Goal: Task Accomplishment & Management: Manage account settings

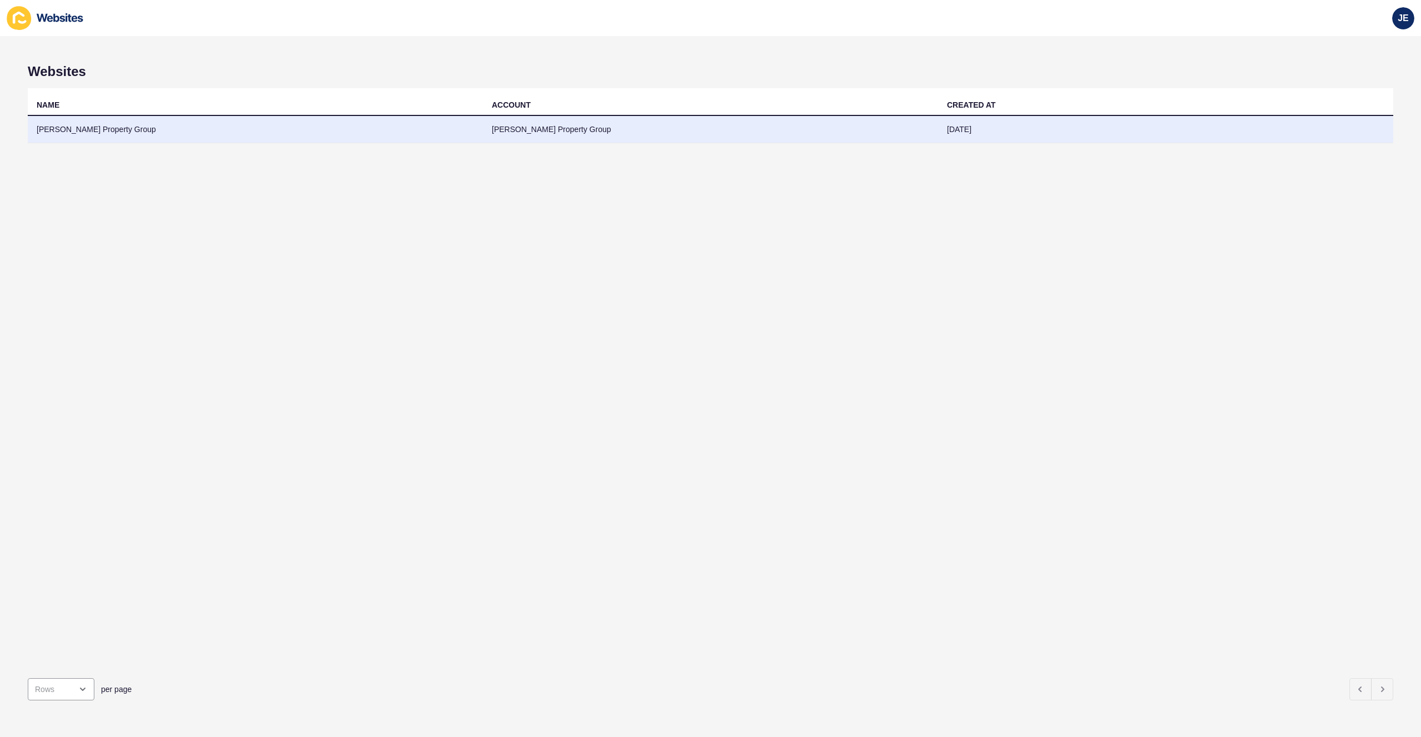
click at [574, 127] on td "Watts Property Group" at bounding box center [710, 129] width 455 height 27
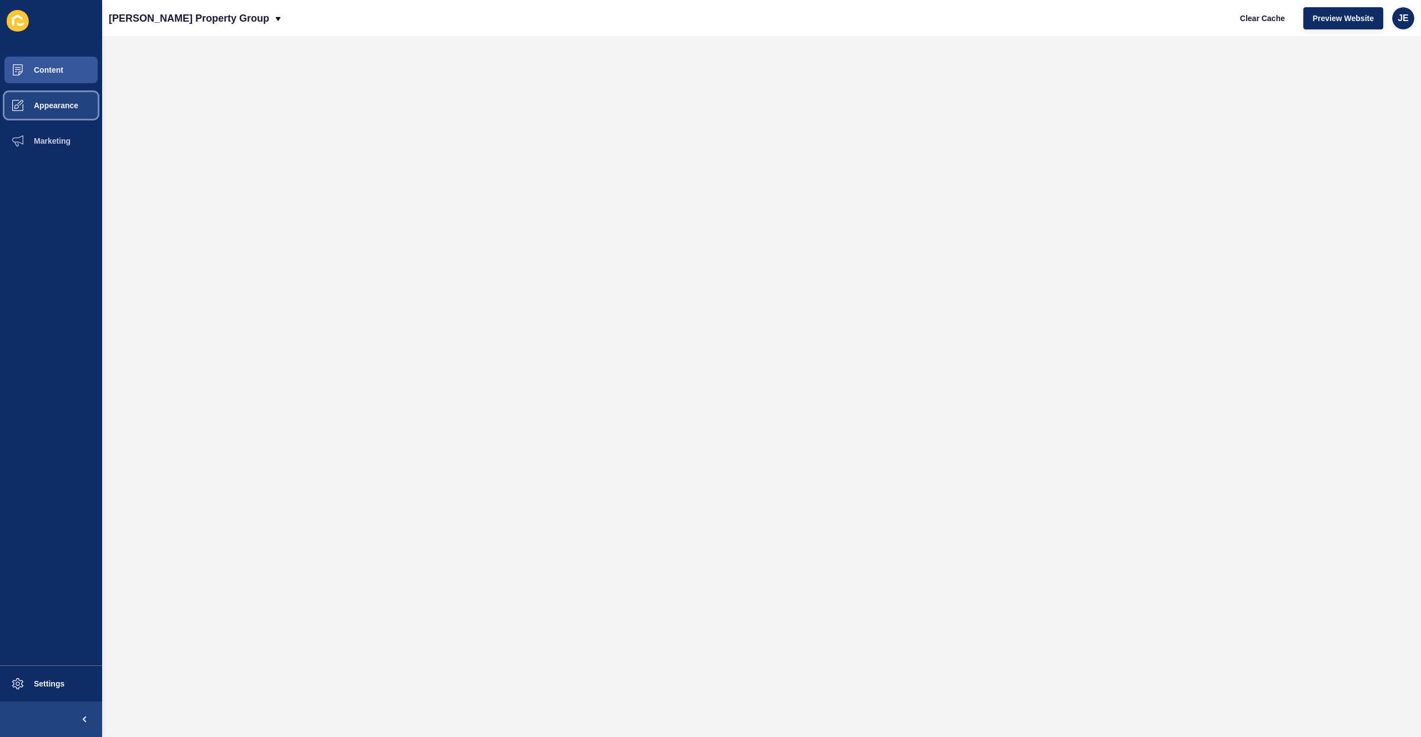
click at [60, 108] on span "Appearance" at bounding box center [38, 105] width 80 height 9
click at [1399, 20] on span "JE" at bounding box center [1403, 18] width 11 height 11
click at [1356, 88] on link "Logout" at bounding box center [1378, 93] width 82 height 24
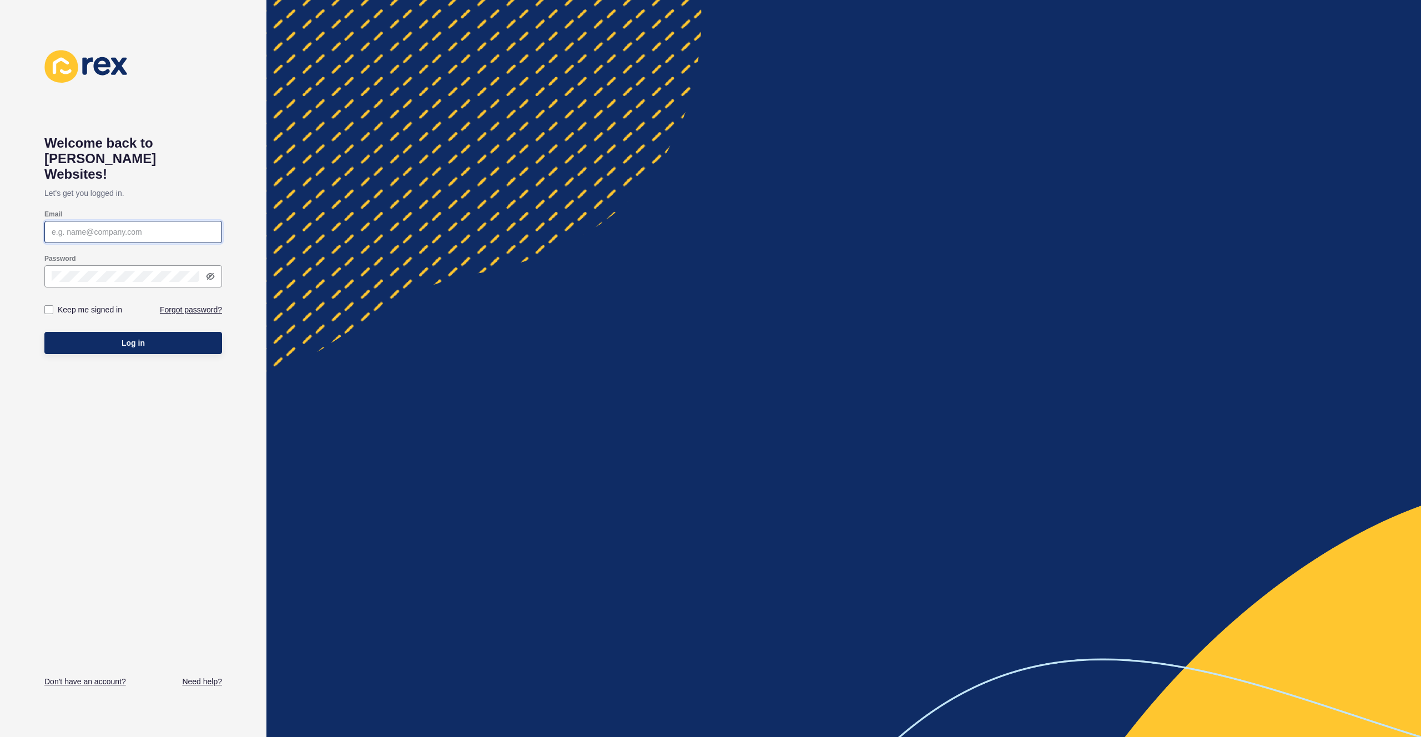
type input "justine.espinosa@rexsoftware.com.au"
click at [177, 332] on button "Log in" at bounding box center [133, 343] width 178 height 22
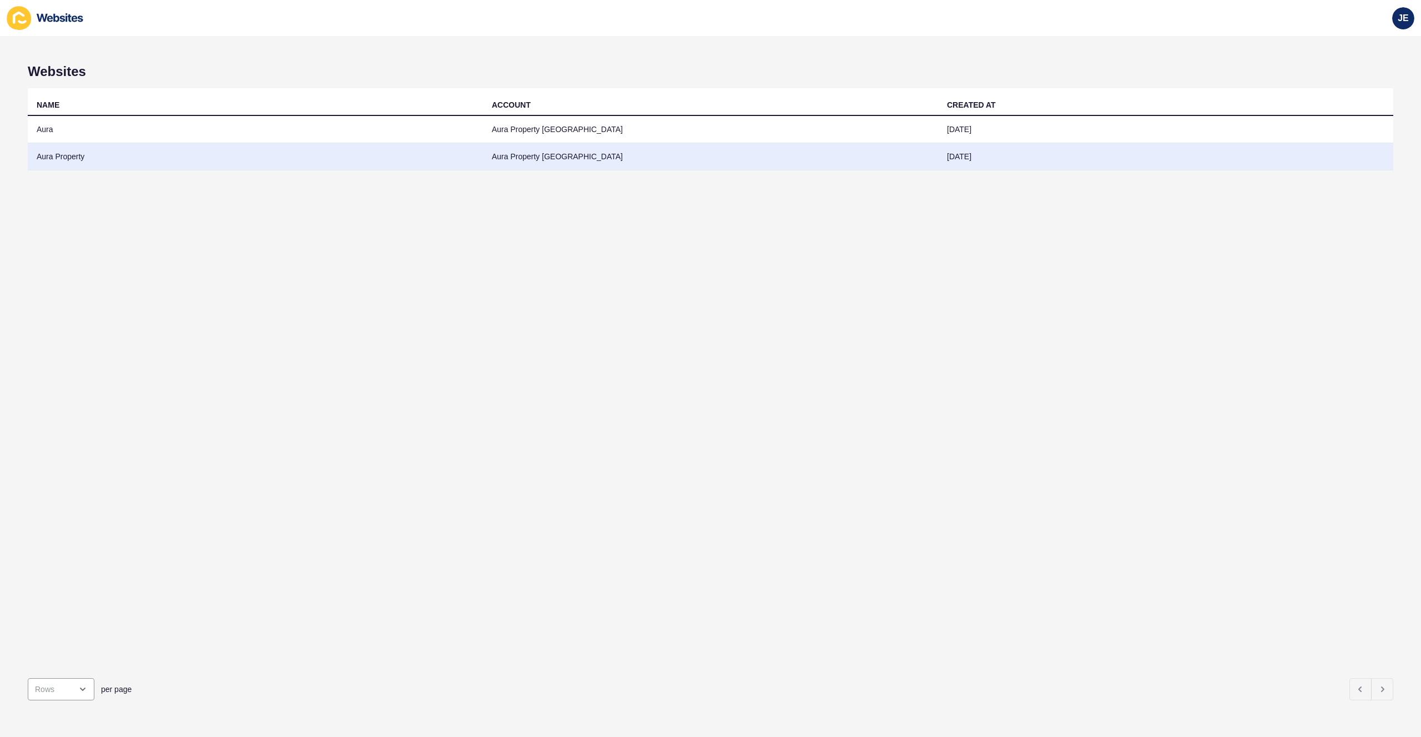
click at [266, 158] on td "Aura Property" at bounding box center [255, 156] width 455 height 27
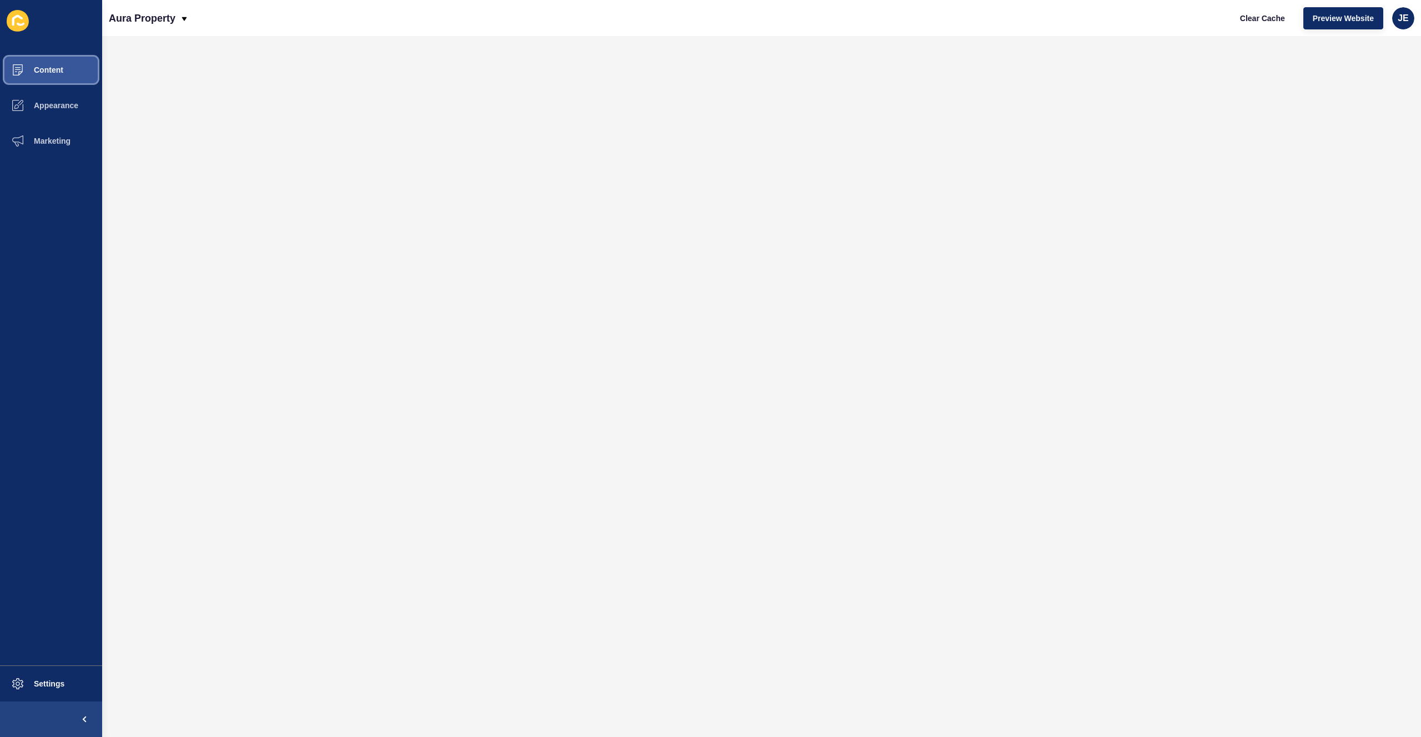
click at [64, 72] on button "Content" at bounding box center [51, 70] width 102 height 36
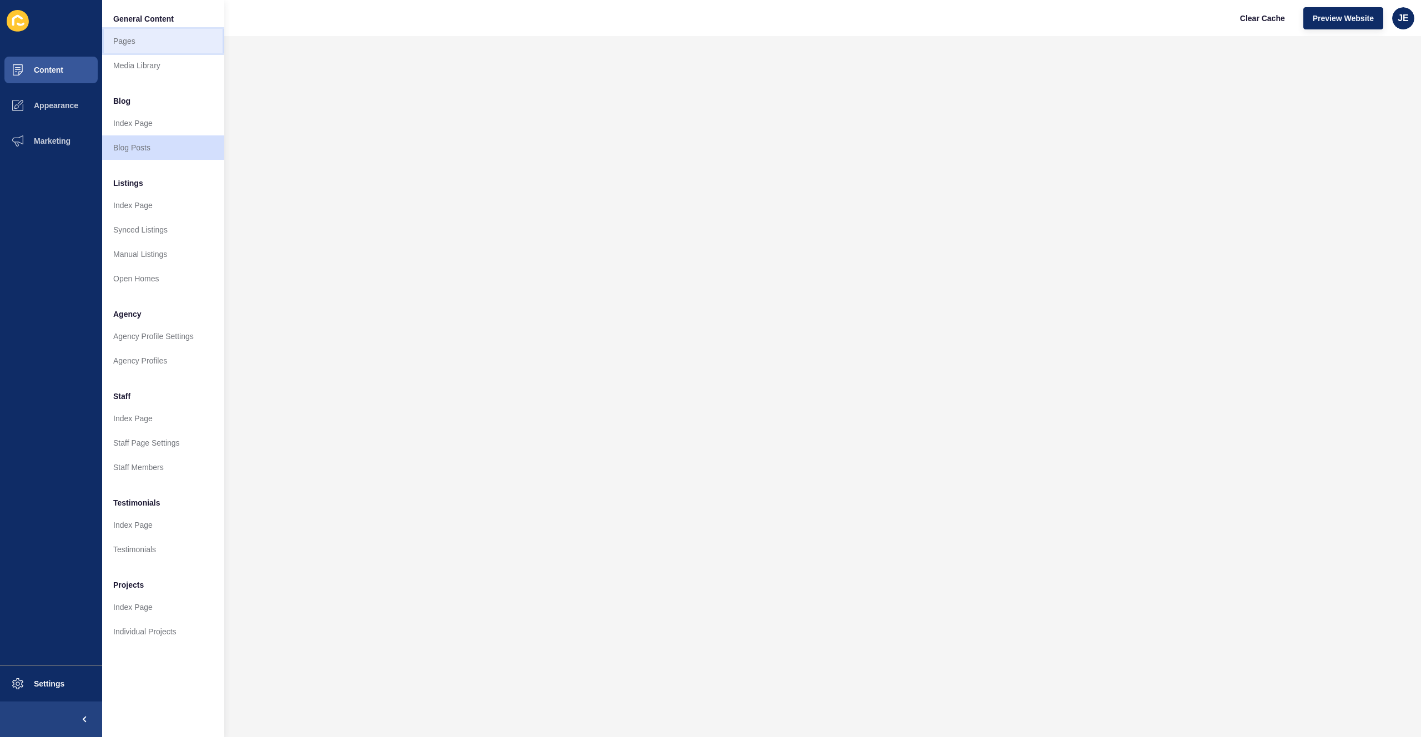
click at [138, 41] on link "Pages" at bounding box center [163, 41] width 122 height 24
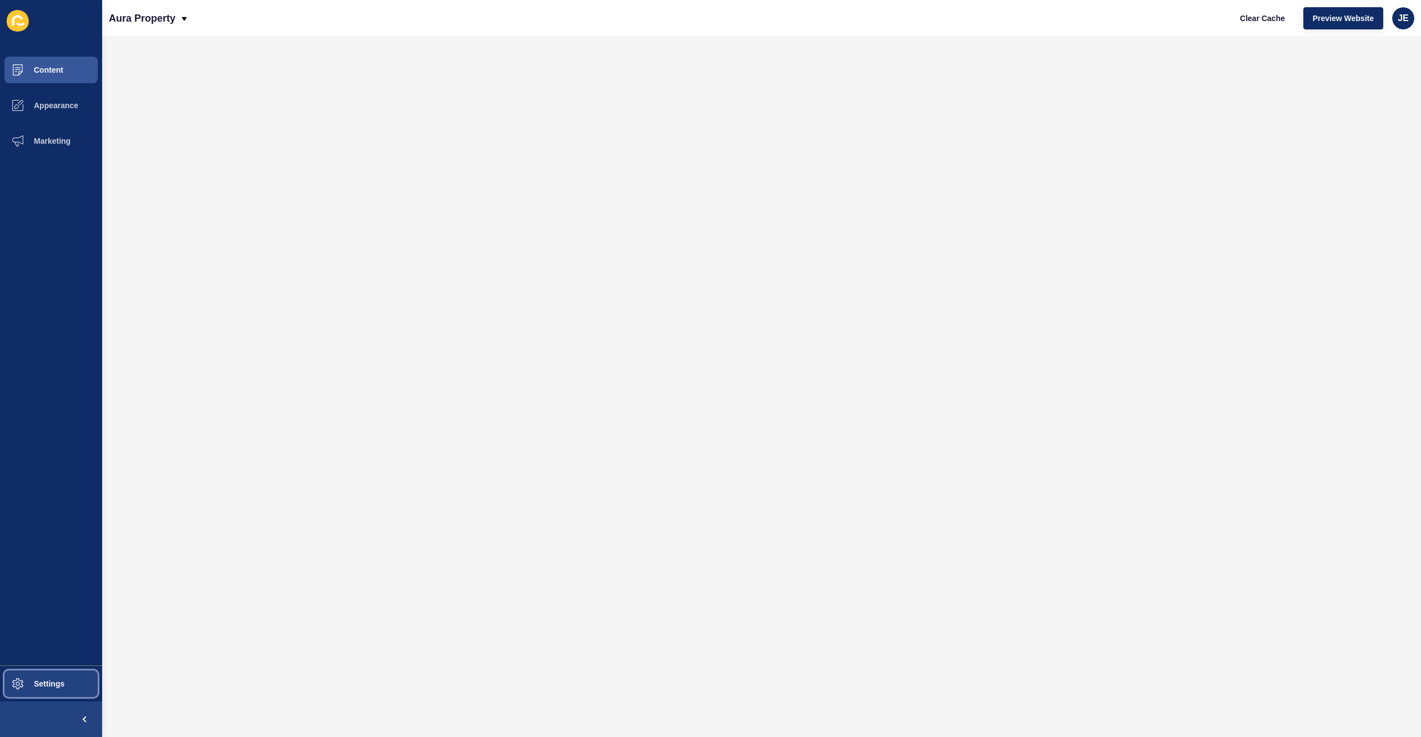
click at [34, 676] on span at bounding box center [18, 684] width 36 height 36
click at [72, 74] on button "Content" at bounding box center [51, 70] width 102 height 36
click at [57, 66] on span "Content" at bounding box center [30, 70] width 65 height 9
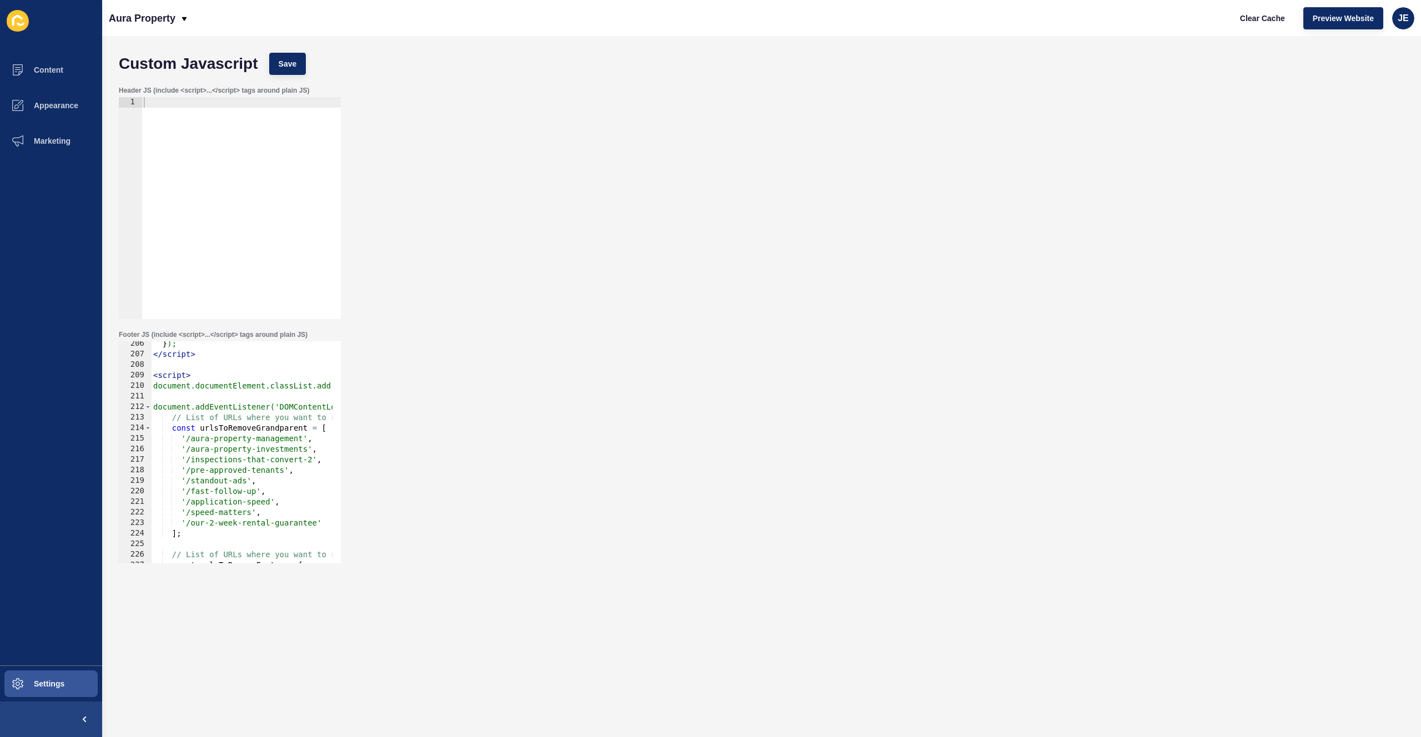
scroll to position [2165, 0]
type textarea "'/aura-property-management',"
click at [312, 441] on div "} ); </ script > < script > document.documentElement.classList.add('page-loadin…" at bounding box center [524, 456] width 746 height 235
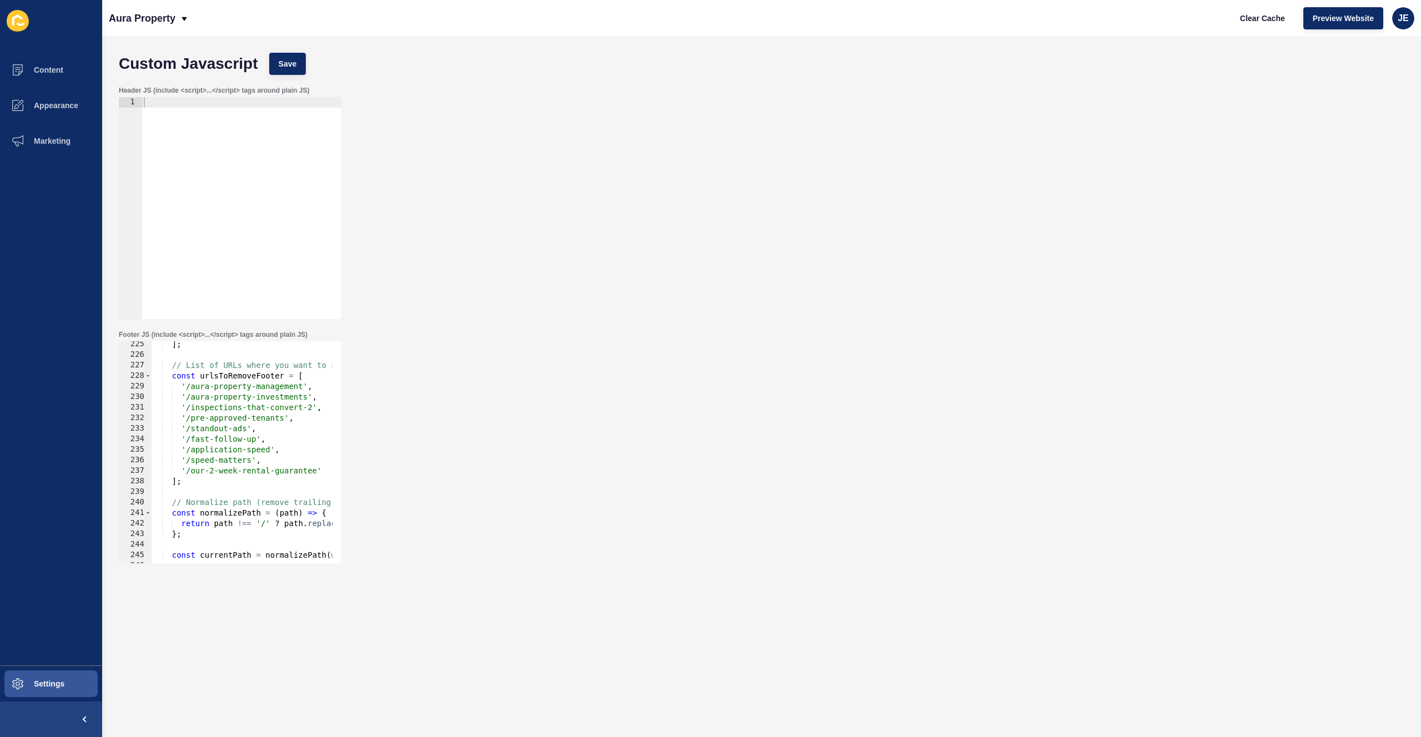
scroll to position [1832, 0]
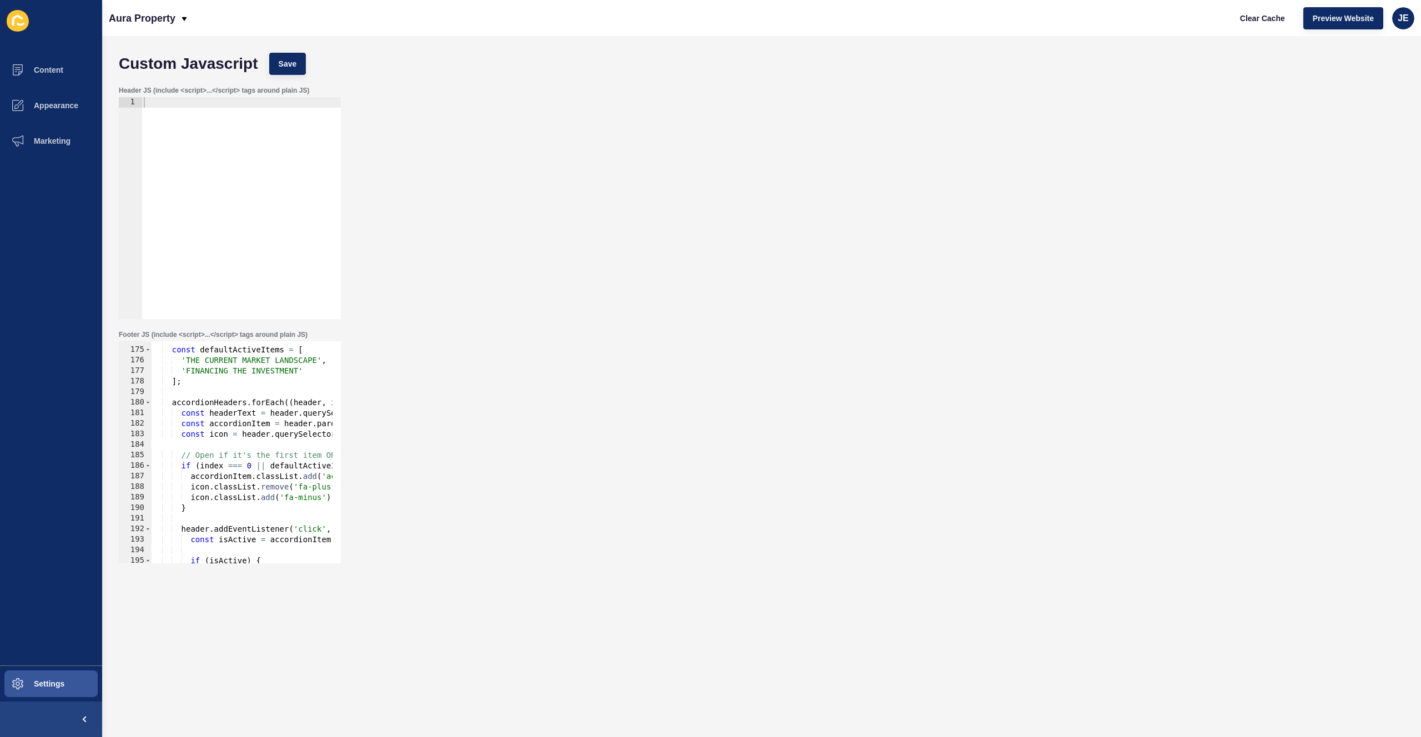
paste textarea "aura-property-report-darren-lockwood"
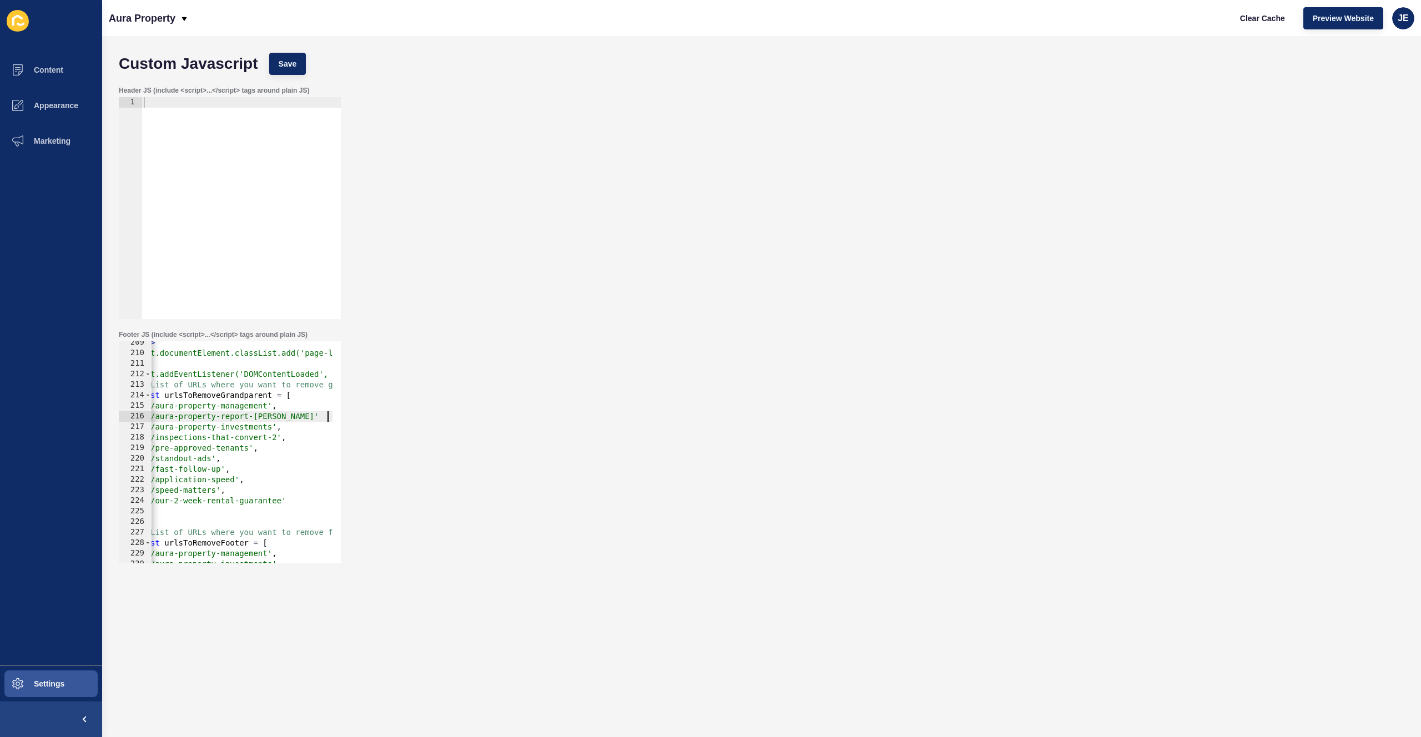
scroll to position [0, 40]
click at [290, 63] on span "Save" at bounding box center [288, 63] width 18 height 11
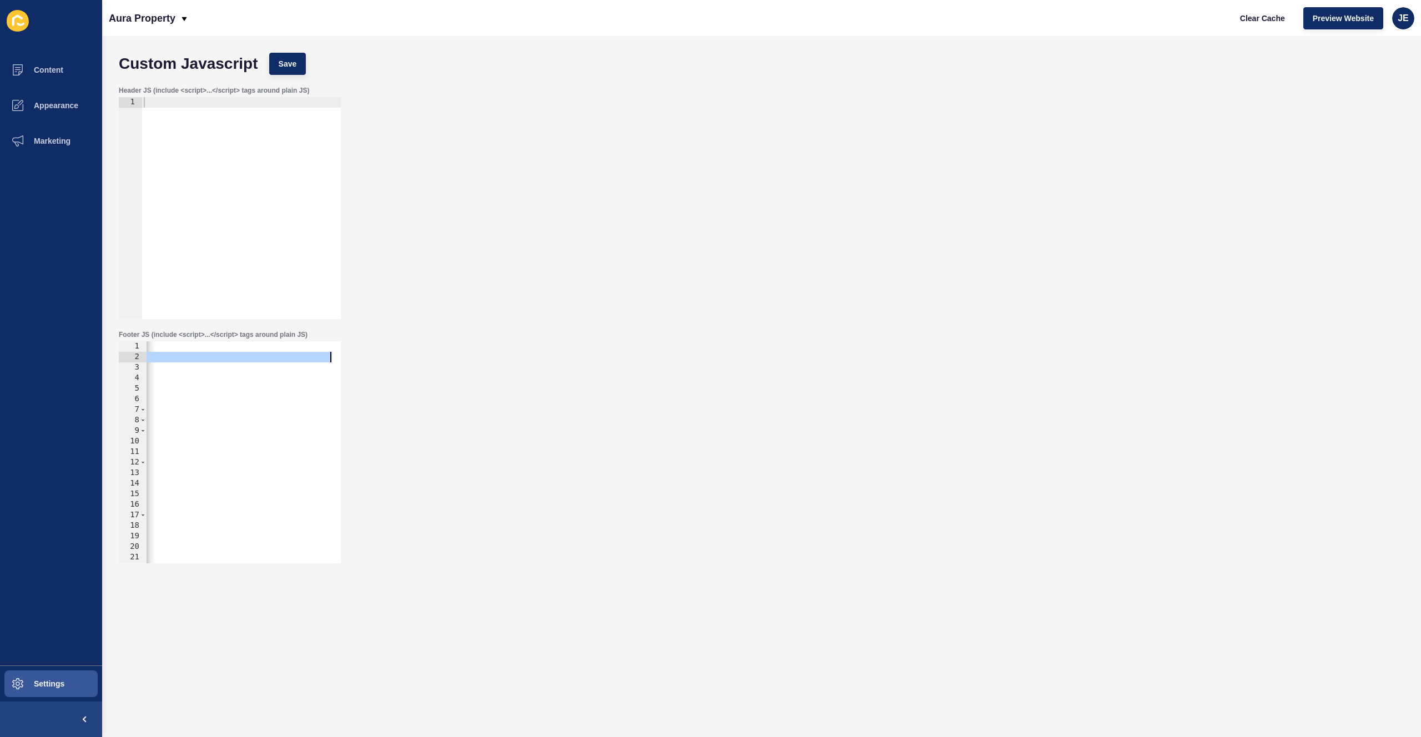
scroll to position [0, 560]
drag, startPoint x: 312, startPoint y: 353, endPoint x: 360, endPoint y: 354, distance: 47.8
click at [360, 354] on div "Footer JS (include <script>...</script> tags around plain JS) <link rel="styles…" at bounding box center [761, 447] width 1297 height 244
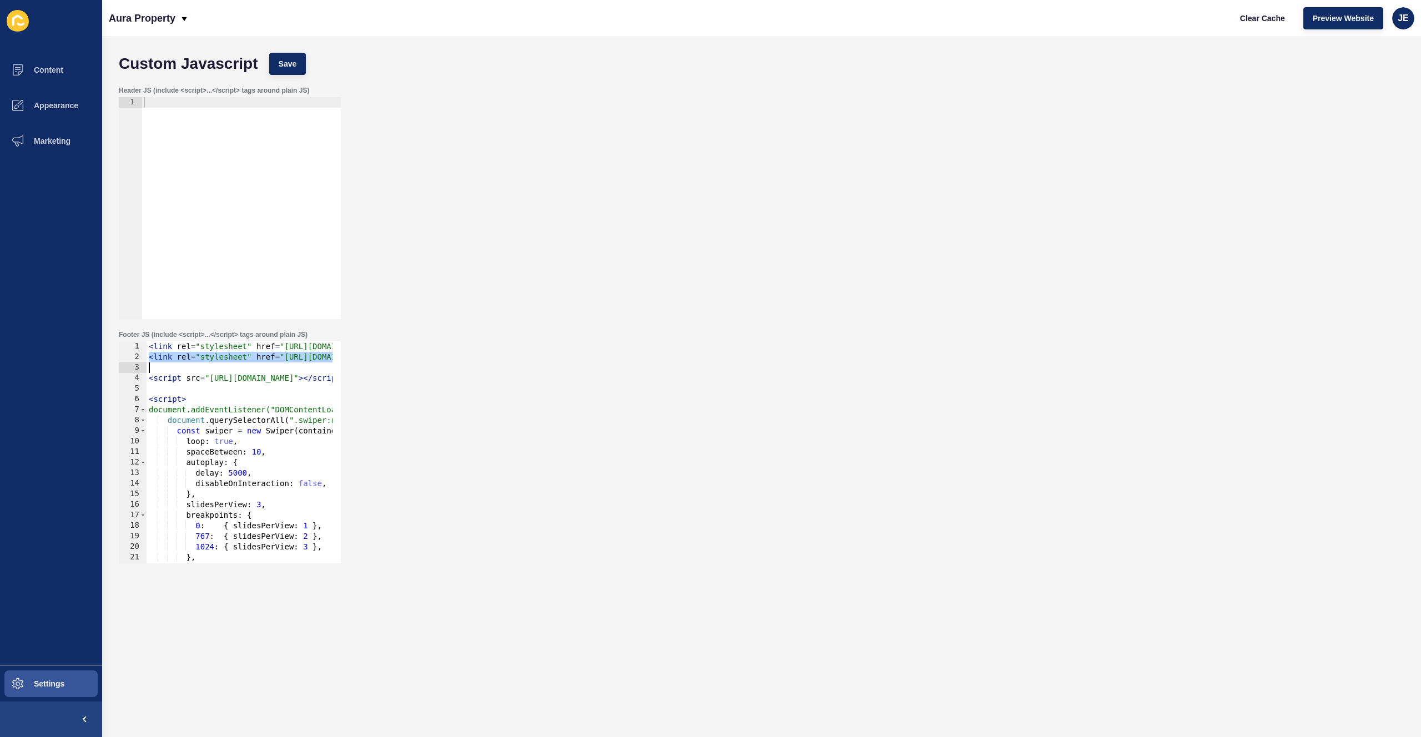
click at [233, 355] on div "< link rel = "stylesheet" href = "https://cdn.jsdelivr.net/npm/swiper@11/swiper…" at bounding box center [520, 458] width 746 height 235
type textarea "<link rel="stylesheet" href="https://cdnjs.cloudflare.com/ajax/libs/font-awesom…"
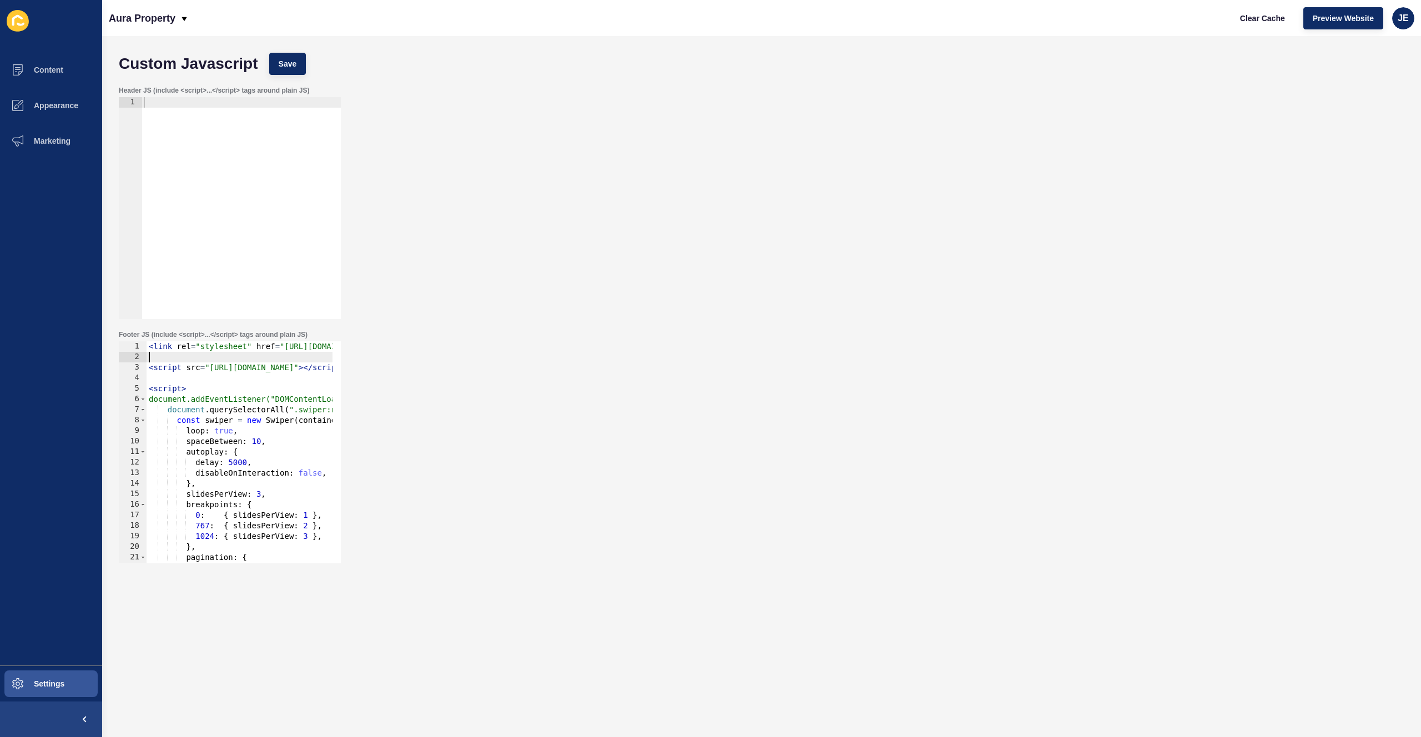
click at [233, 131] on div at bounding box center [241, 218] width 199 height 243
click at [301, 59] on button "Save" at bounding box center [287, 64] width 37 height 22
click at [1249, 23] on span "Clear Cache" at bounding box center [1262, 18] width 45 height 11
click at [293, 69] on button "Save" at bounding box center [287, 64] width 37 height 22
click at [1269, 19] on span "Clear Cache" at bounding box center [1262, 18] width 45 height 11
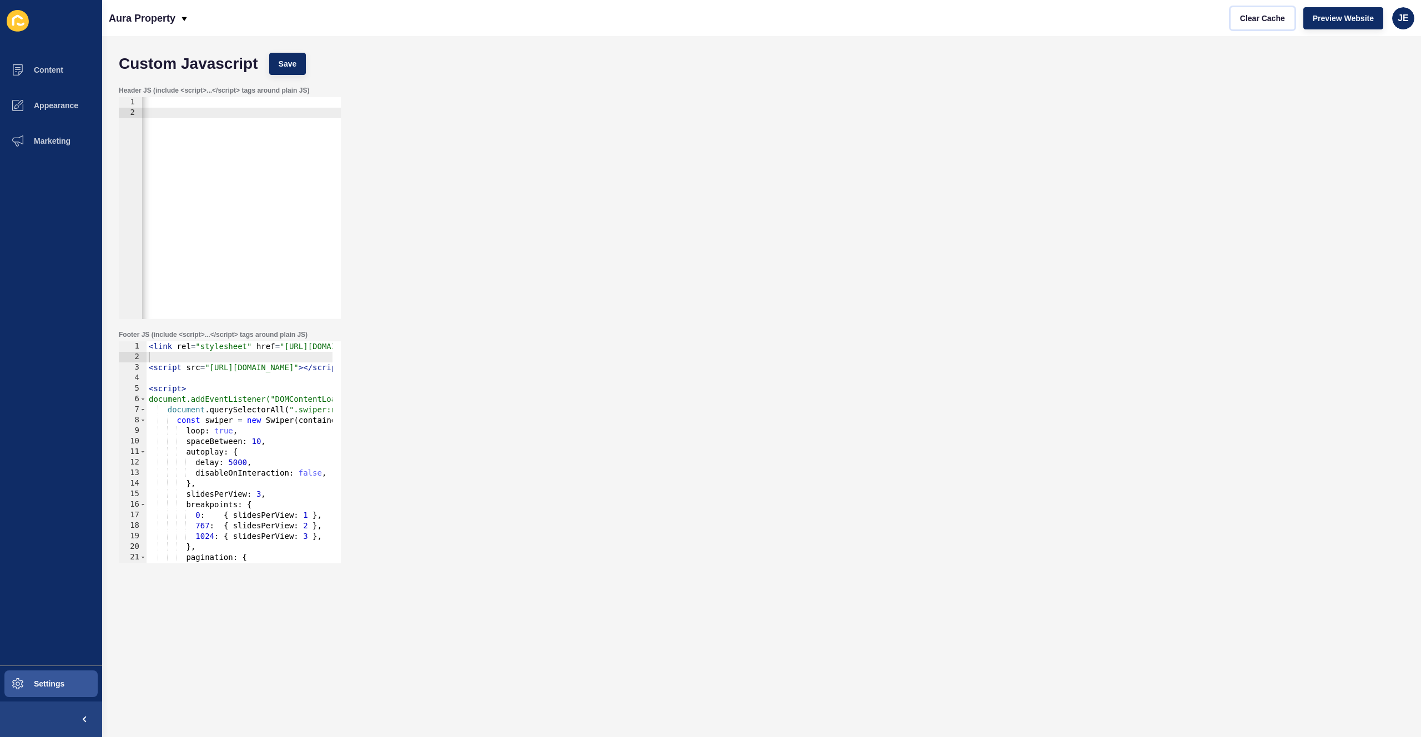
scroll to position [0, 547]
type textarea "<script src="https://cdn.jsdelivr.net/npm/swiper@11/swiper-bundle.min.js"></scr…"
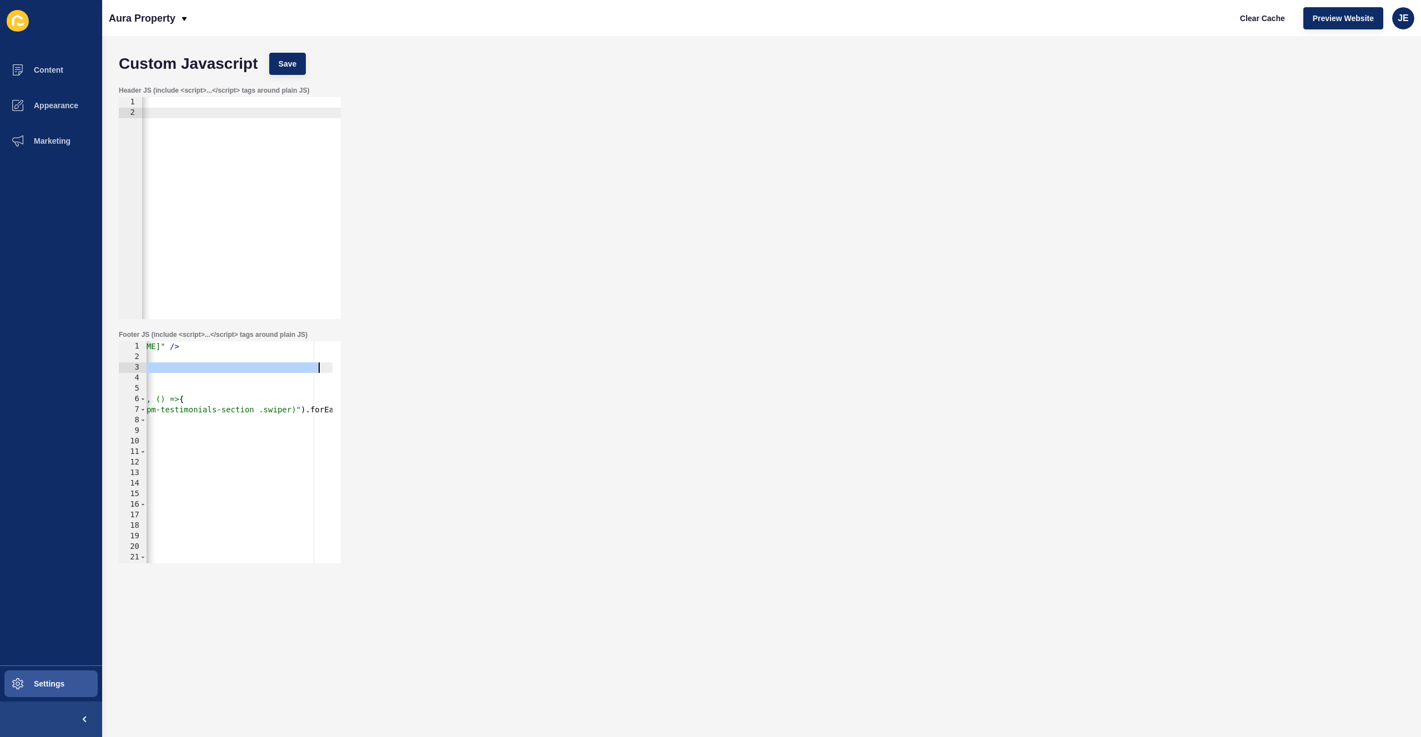
scroll to position [0, 0]
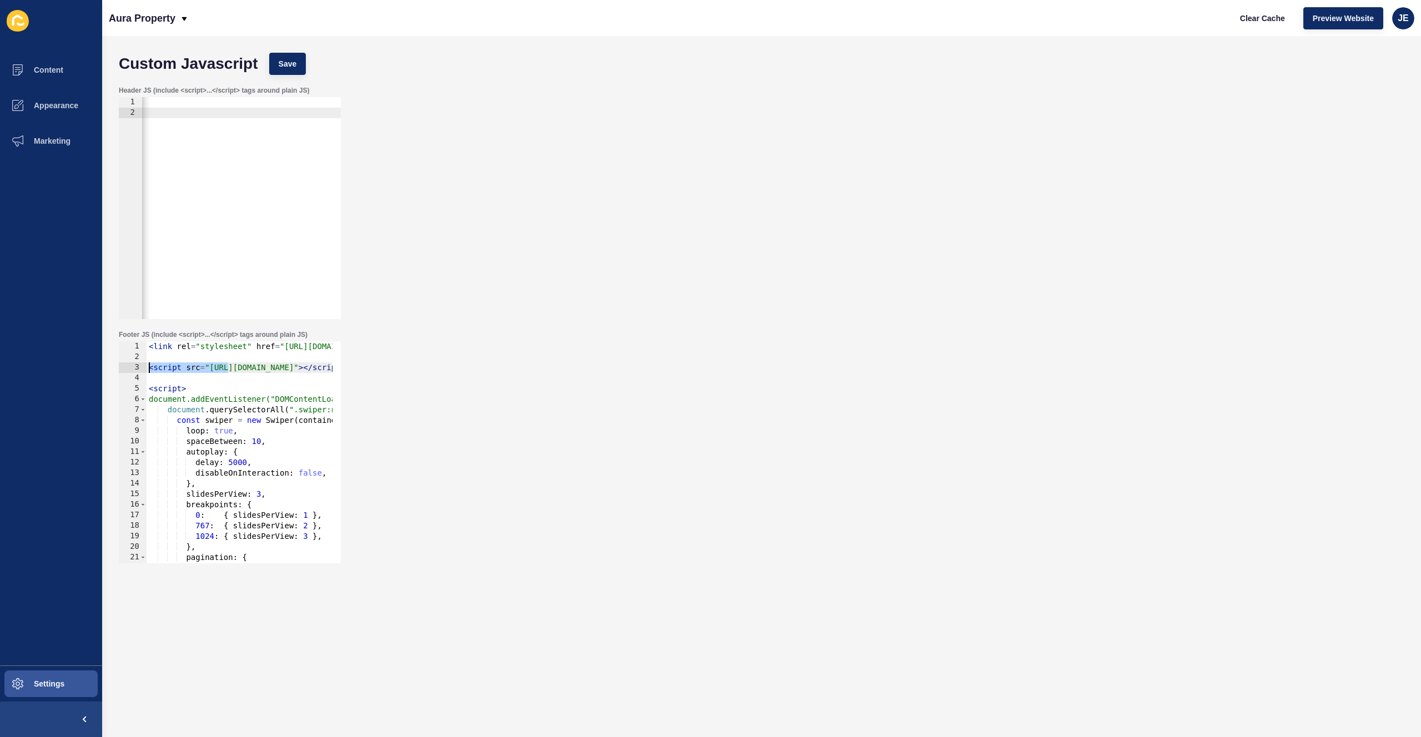
drag, startPoint x: 231, startPoint y: 368, endPoint x: 99, endPoint y: 361, distance: 132.3
click at [93, 365] on div "Content Appearance Marketing Settings Aura Property Clear Cache Preview Website…" at bounding box center [710, 368] width 1421 height 737
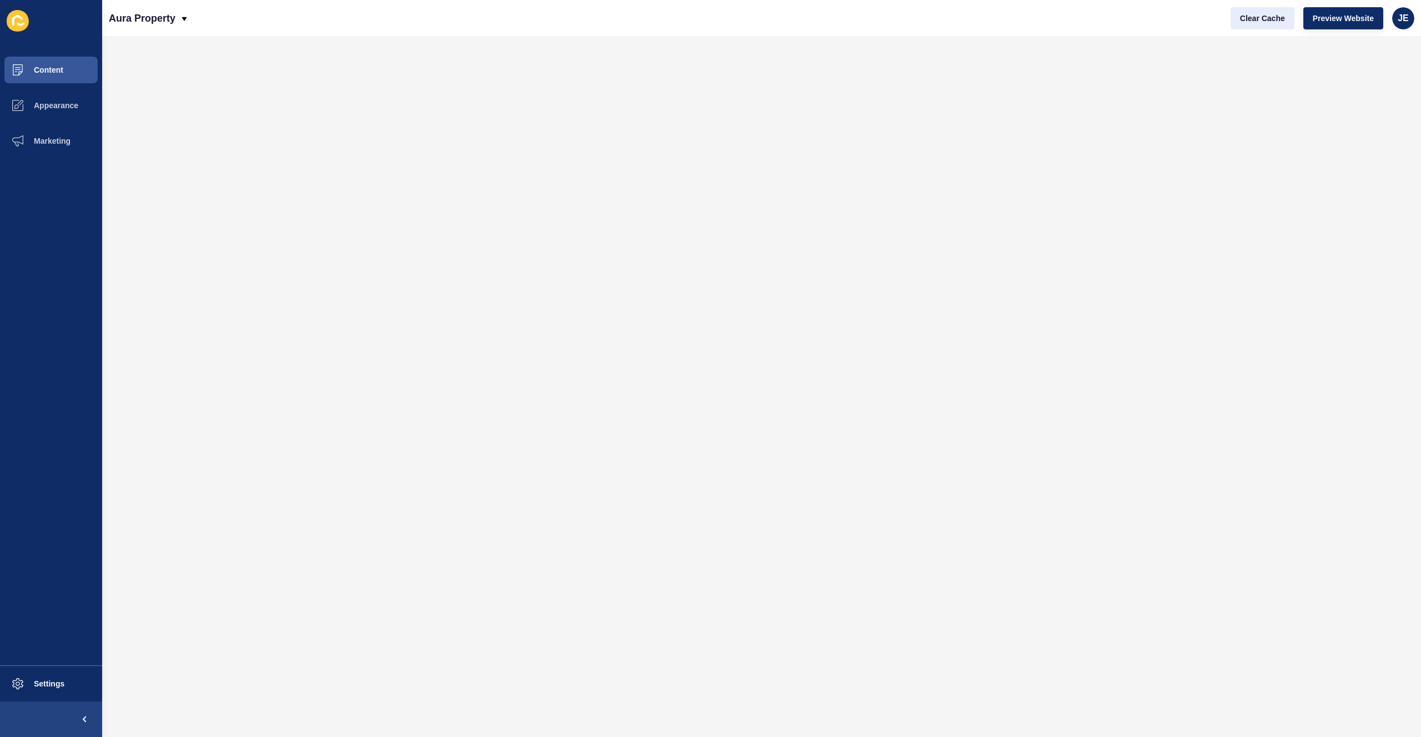
click at [1256, 17] on span "Clear Cache" at bounding box center [1262, 18] width 45 height 11
click at [59, 76] on button "Content" at bounding box center [51, 70] width 102 height 36
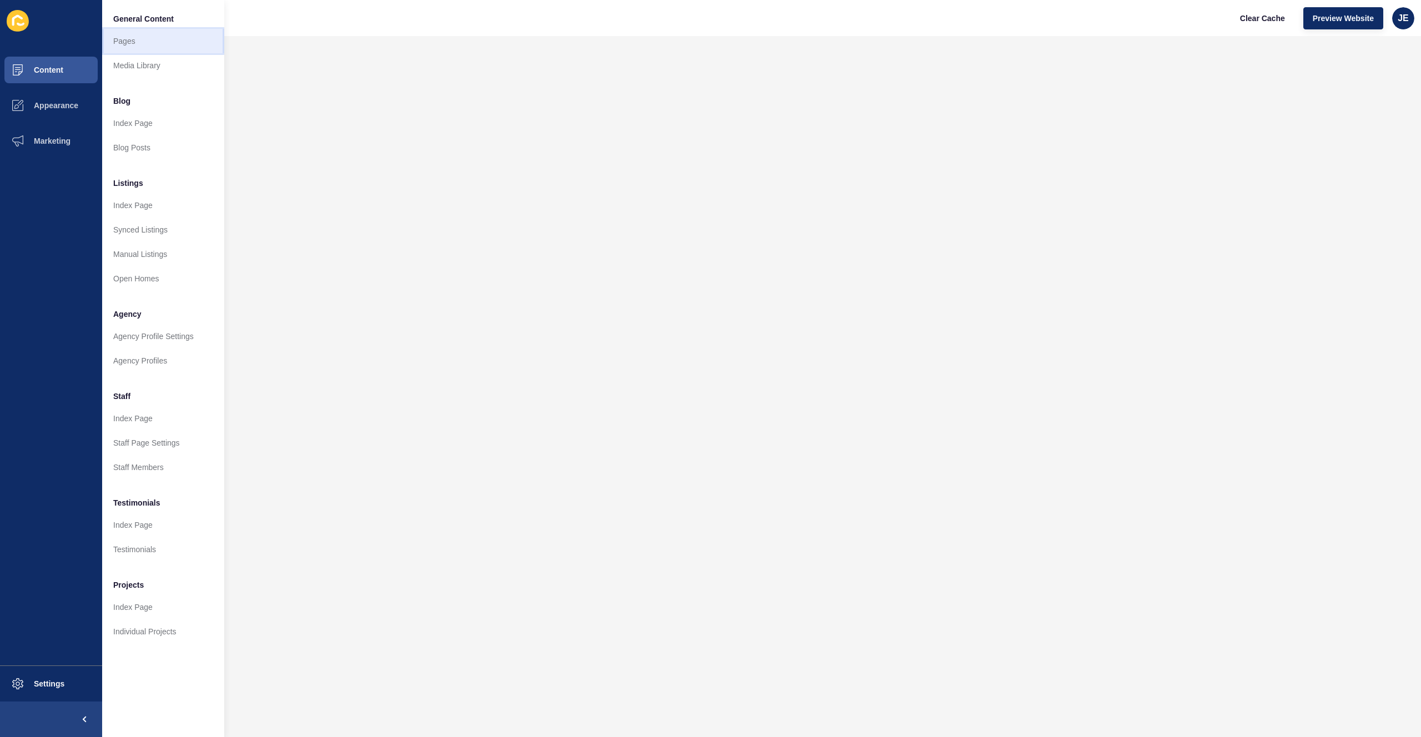
click at [129, 39] on link "Pages" at bounding box center [163, 41] width 122 height 24
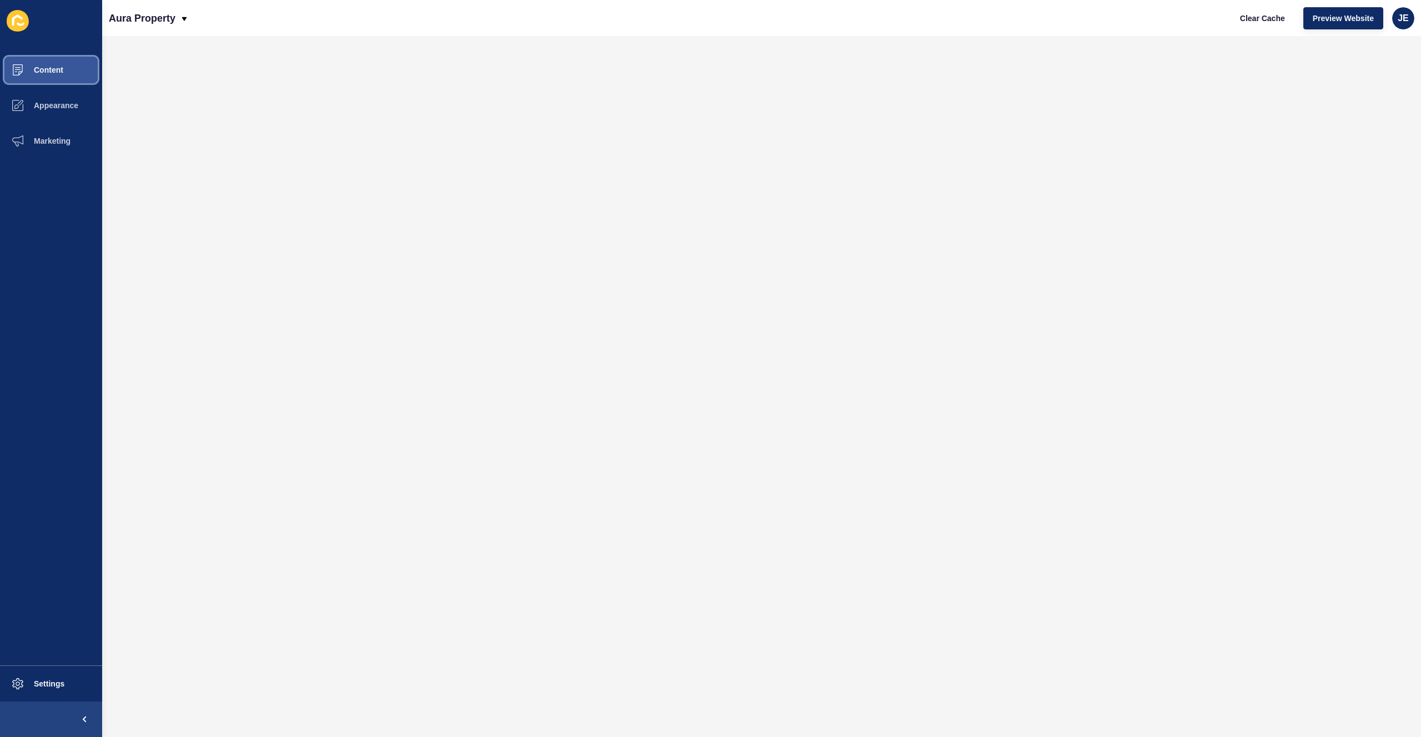
click at [50, 87] on button "Content" at bounding box center [51, 70] width 102 height 36
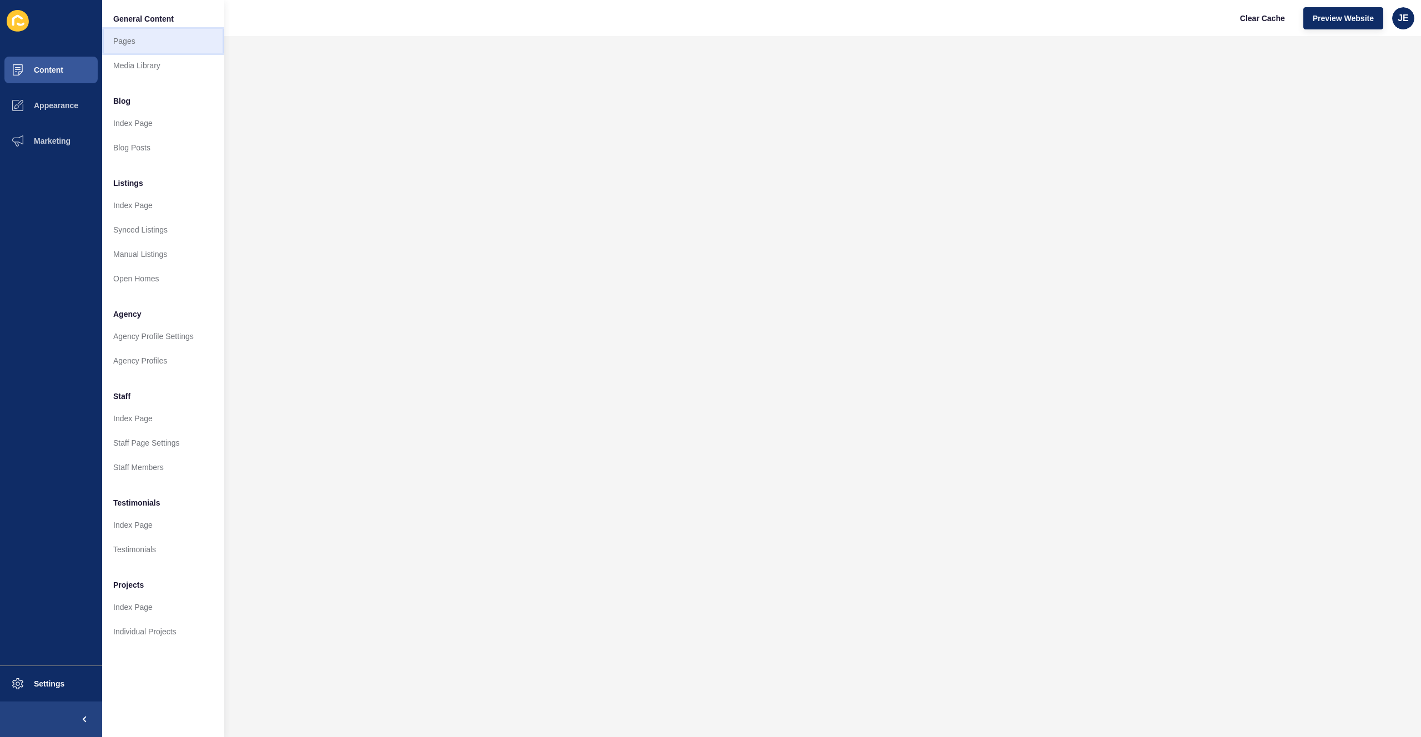
click at [177, 41] on link "Pages" at bounding box center [163, 41] width 122 height 24
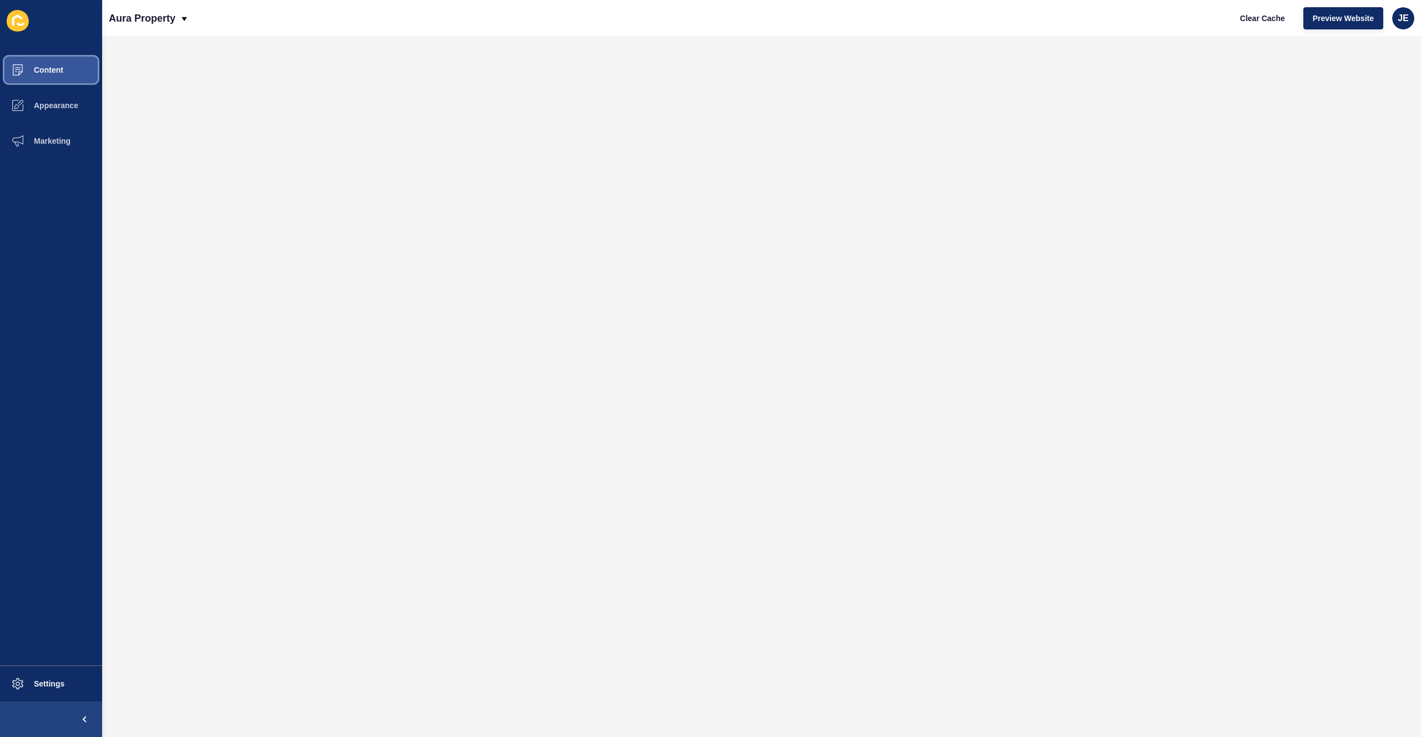
click at [69, 74] on button "Content" at bounding box center [51, 70] width 102 height 36
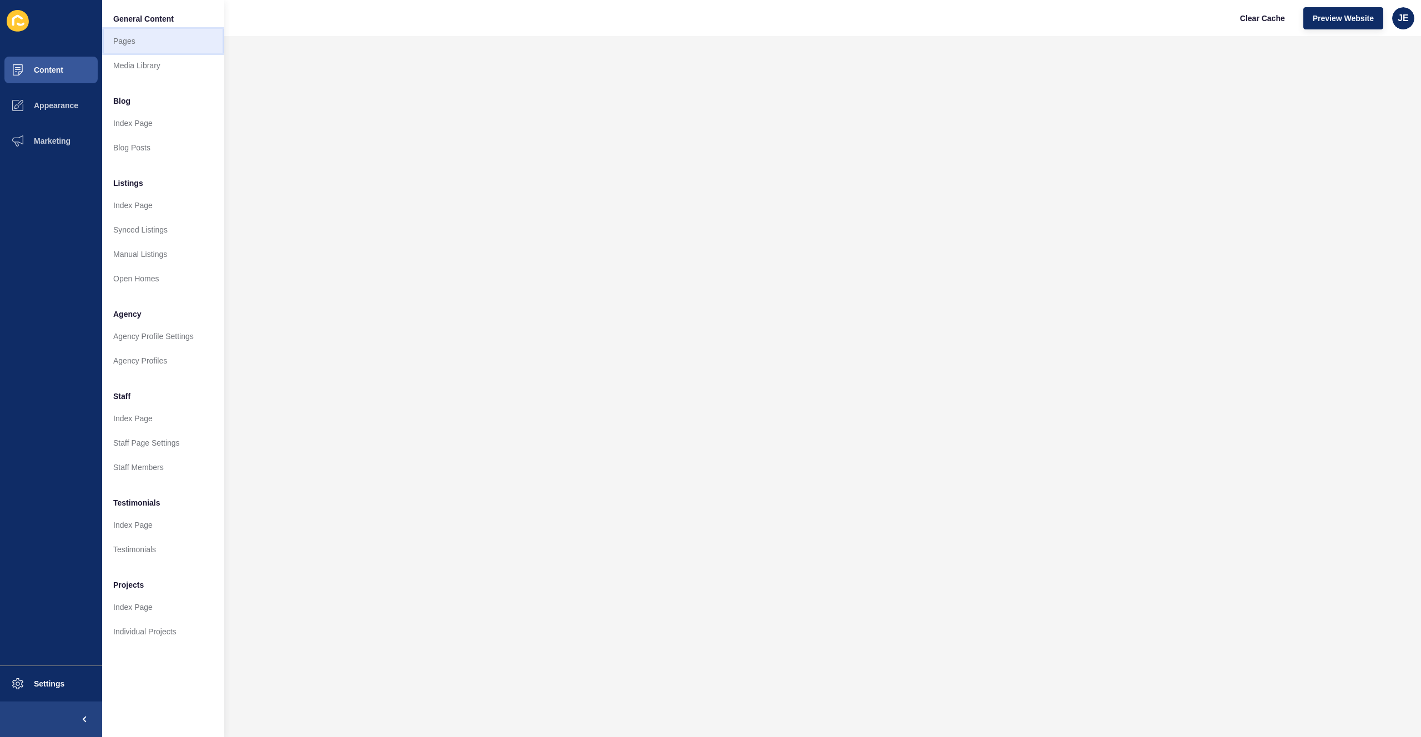
click at [134, 47] on link "Pages" at bounding box center [163, 41] width 122 height 24
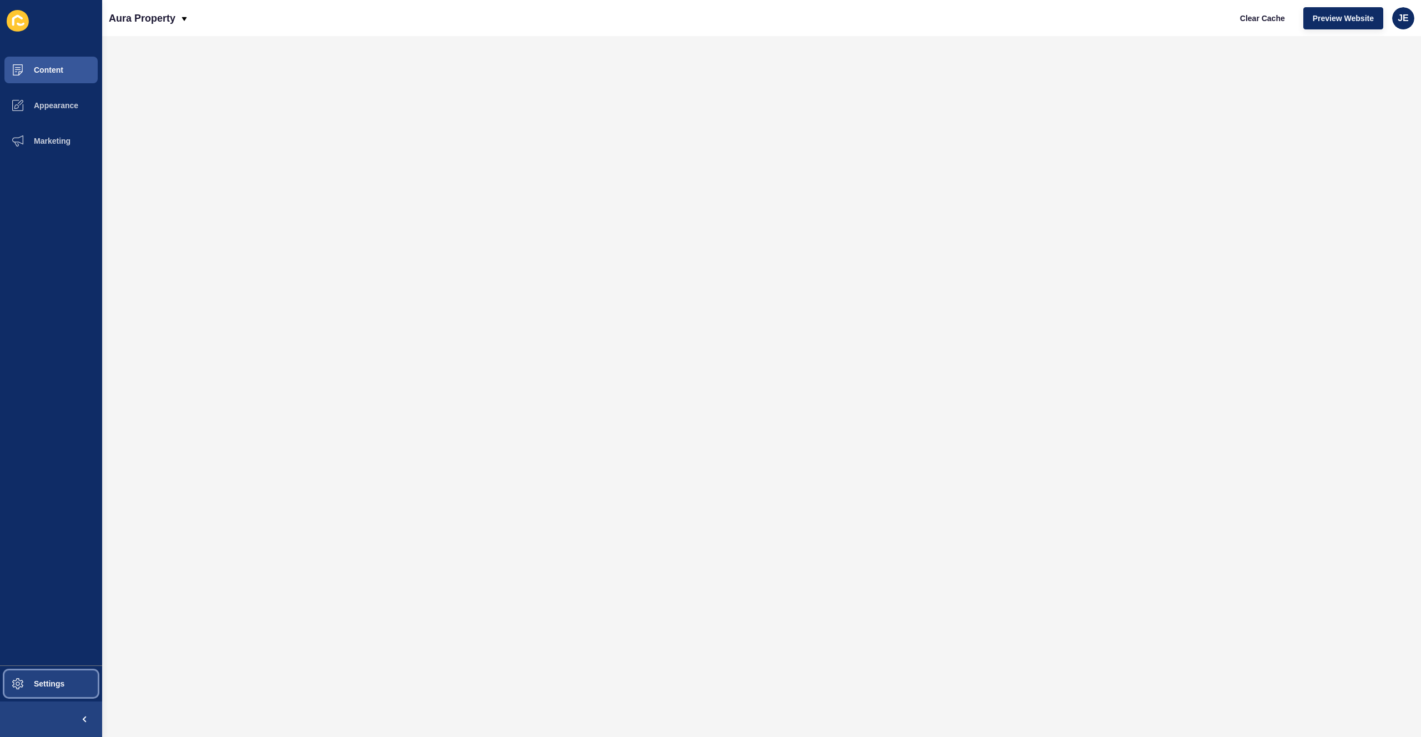
click at [47, 681] on span "Settings" at bounding box center [31, 684] width 66 height 9
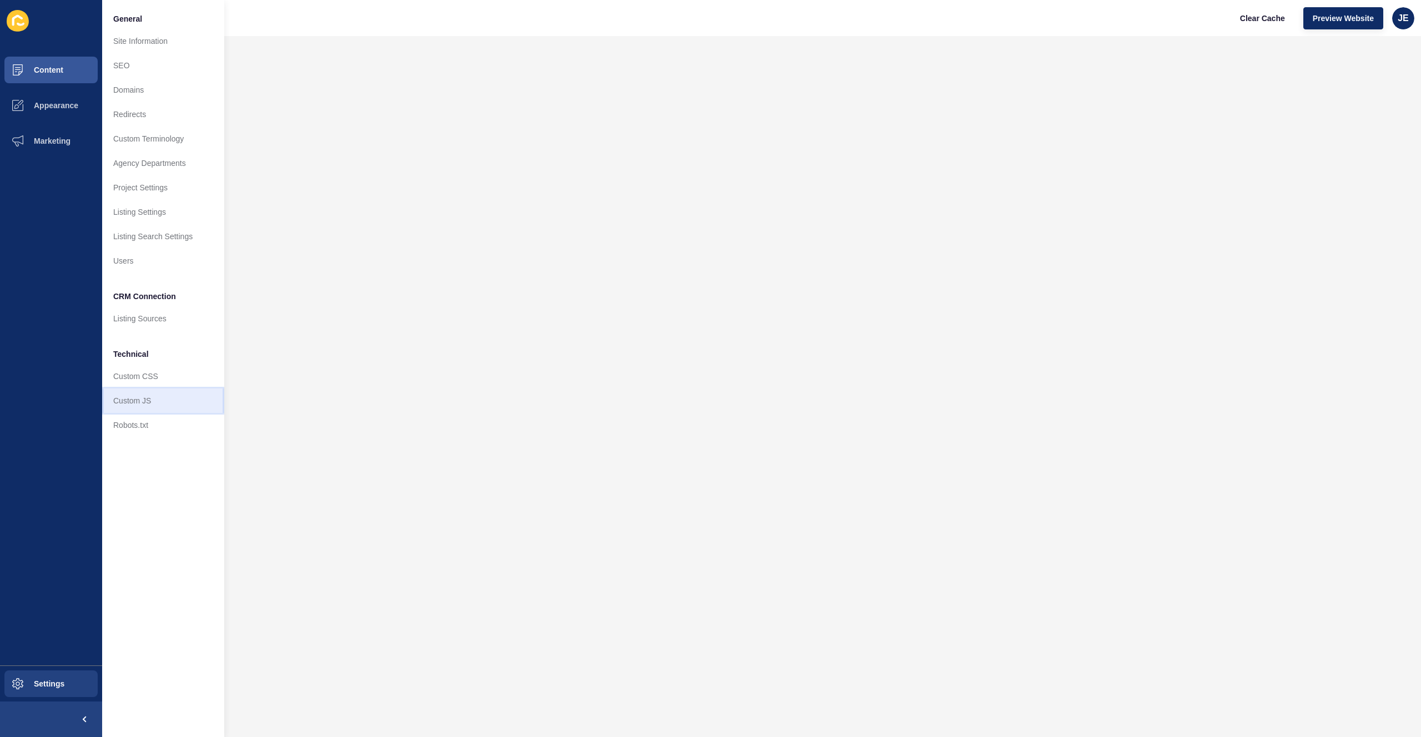
click at [127, 406] on link "Custom JS" at bounding box center [163, 401] width 122 height 24
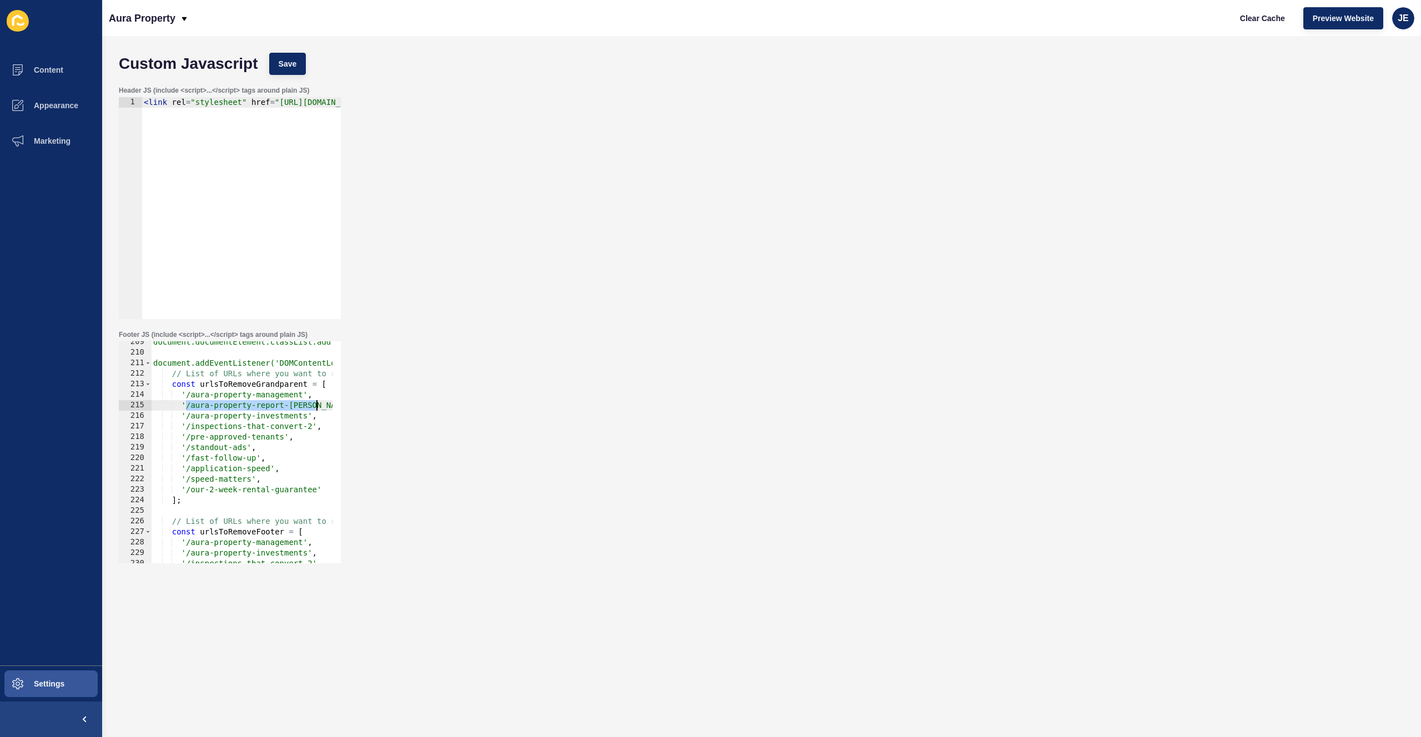
scroll to position [0, 40]
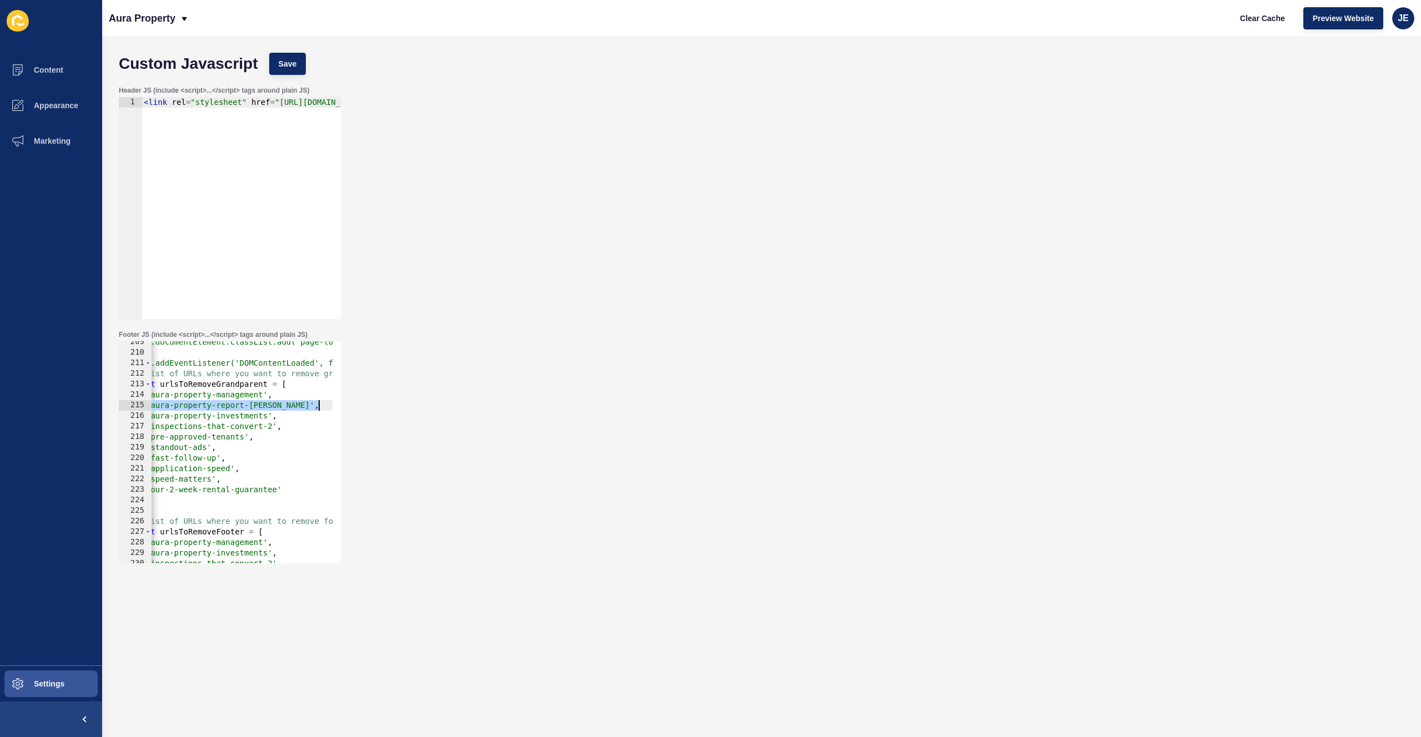
drag, startPoint x: 187, startPoint y: 408, endPoint x: 317, endPoint y: 407, distance: 130.5
click at [317, 407] on div "document.documentElement.classList.add('page-loading'); document.addEventListen…" at bounding box center [353, 454] width 485 height 235
click at [288, 50] on div "Custom Javascript Save" at bounding box center [761, 63] width 1297 height 33
click at [286, 61] on span "Save" at bounding box center [288, 63] width 18 height 11
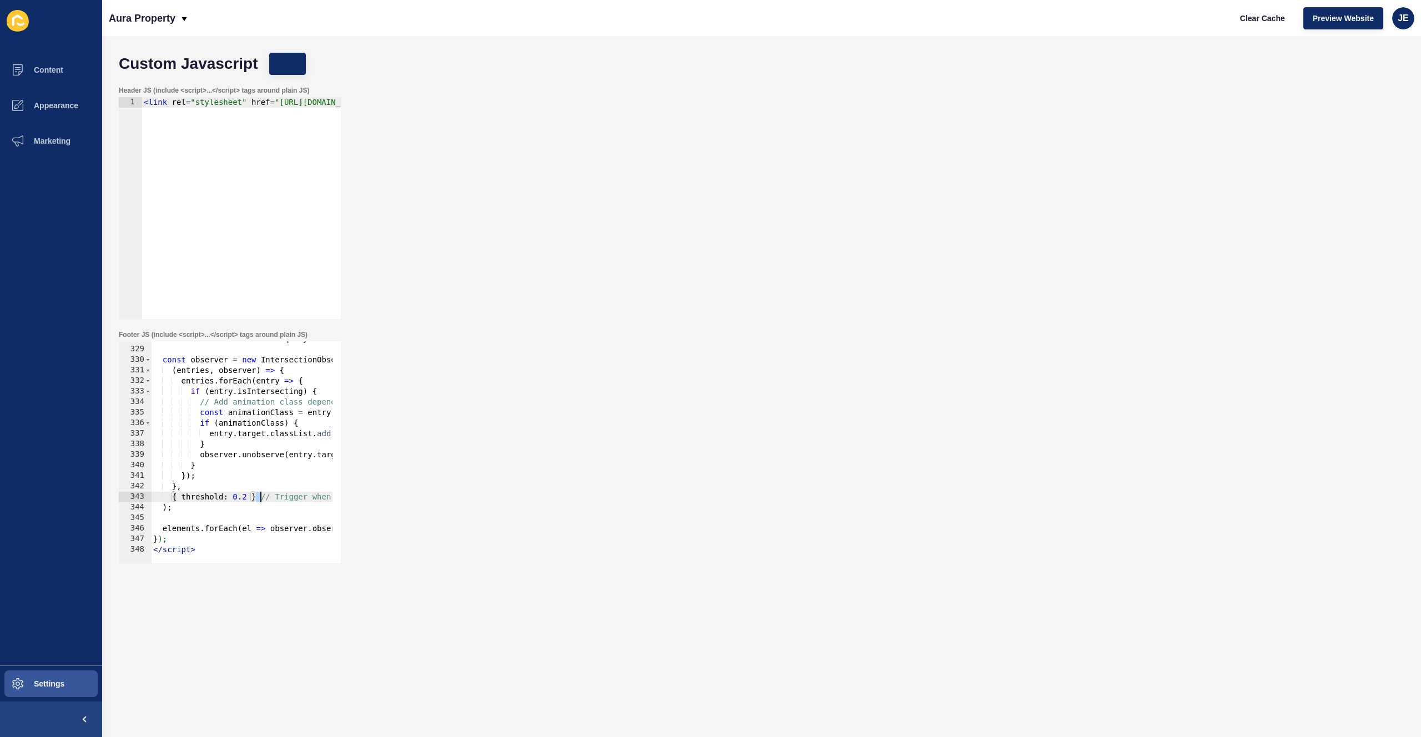
scroll to position [0, 124]
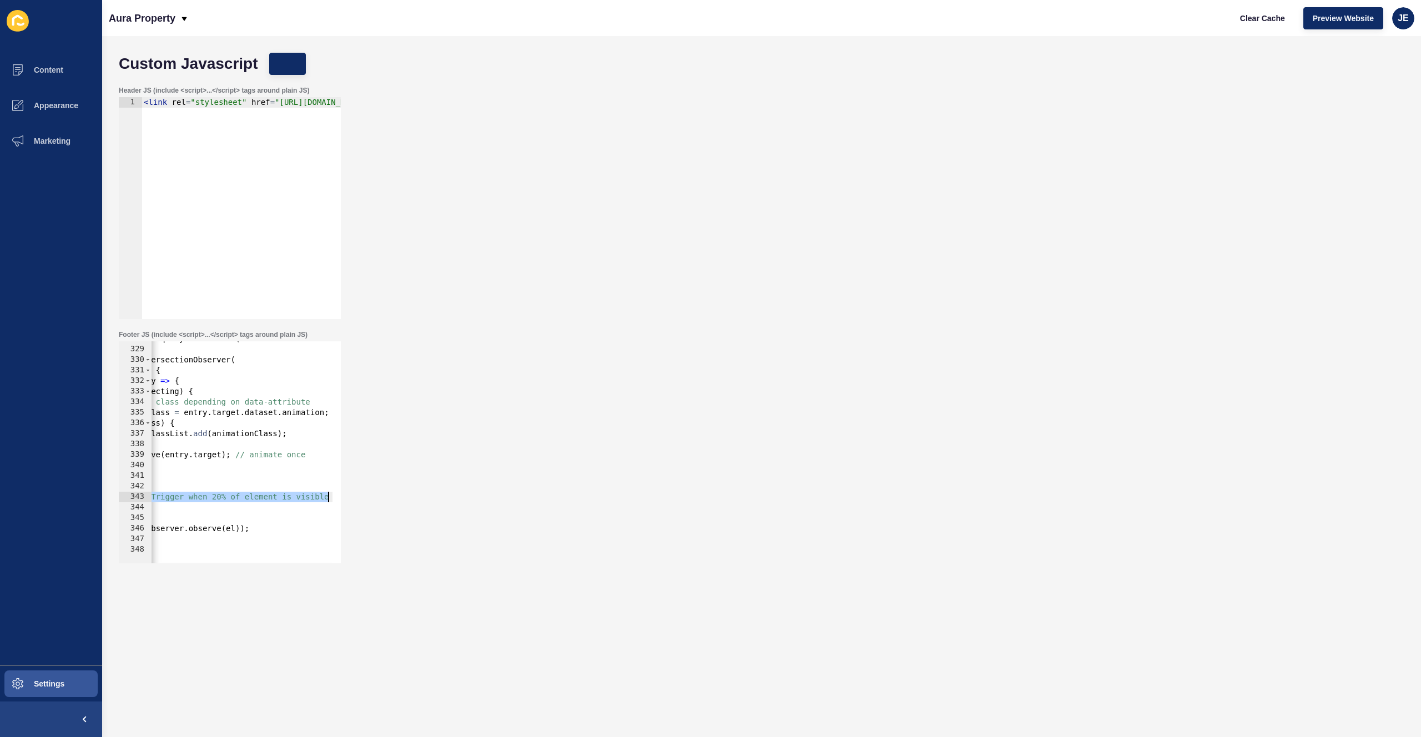
drag, startPoint x: 258, startPoint y: 497, endPoint x: 375, endPoint y: 497, distance: 116.6
click at [375, 497] on div "Footer JS (include <script>...</script> tags around plain JS) { threshold: 0.2 …" at bounding box center [761, 447] width 1297 height 244
drag, startPoint x: 254, startPoint y: 453, endPoint x: 352, endPoint y: 456, distance: 98.4
click at [352, 456] on div "Footer JS (include <script>...</script> tags around plain JS) { threshold: 0.2 …" at bounding box center [761, 447] width 1297 height 244
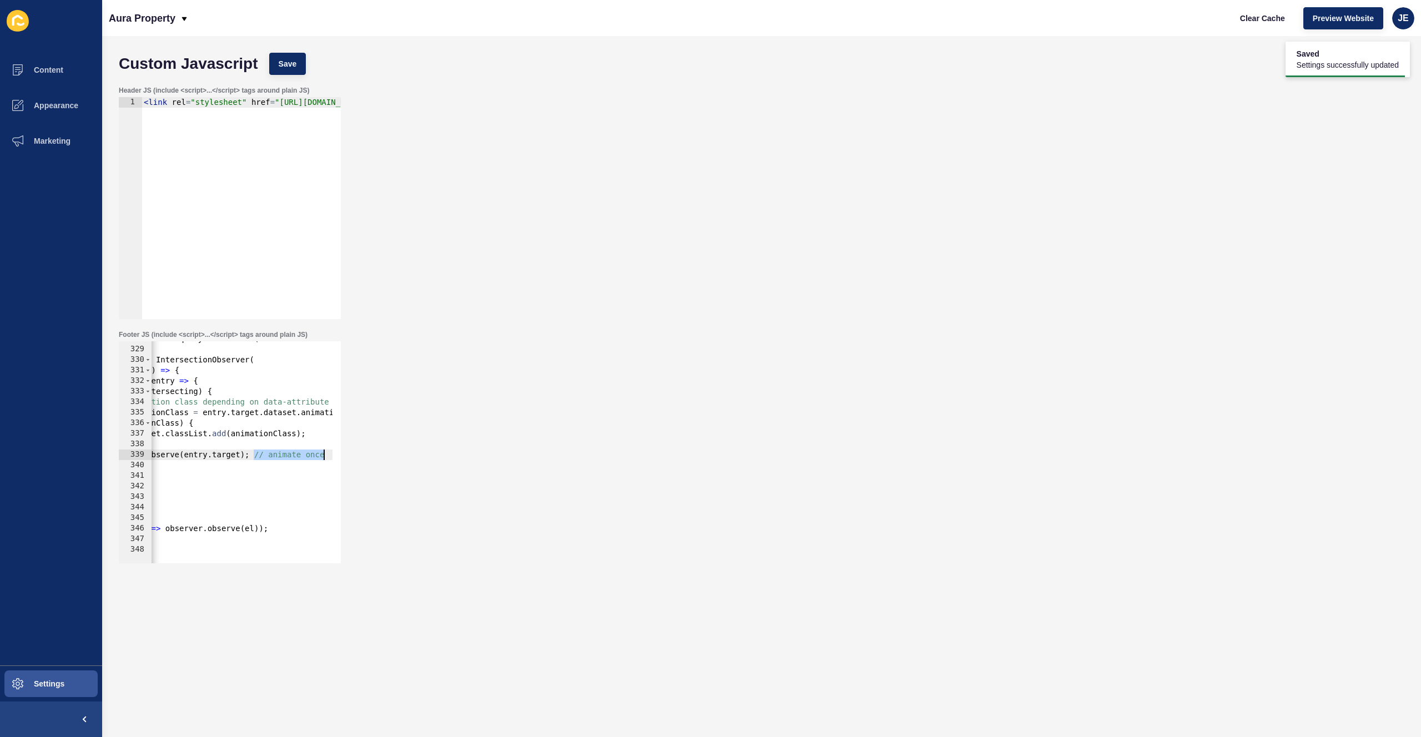
type textarea "observer.unobserve(entry.target);"
click at [1250, 22] on span "Clear Cache" at bounding box center [1262, 18] width 45 height 11
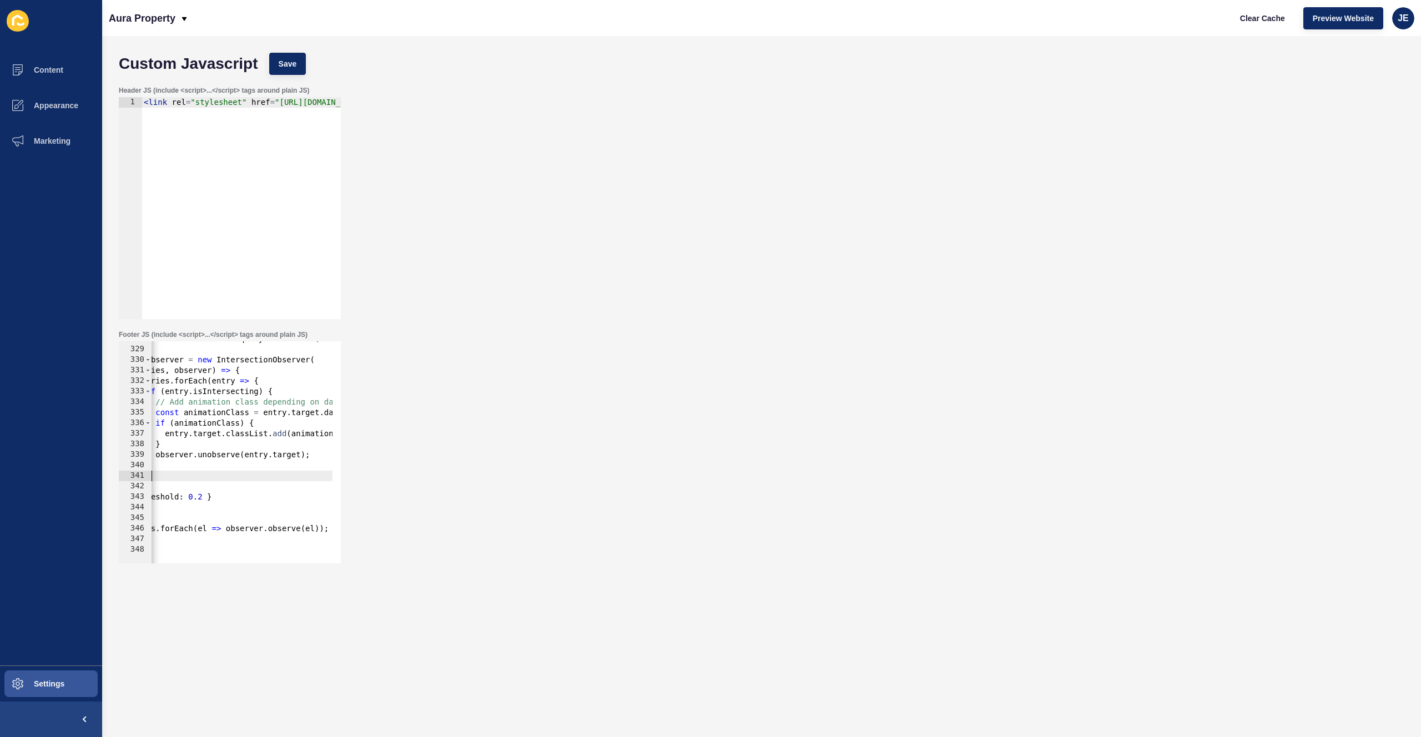
scroll to position [0, 0]
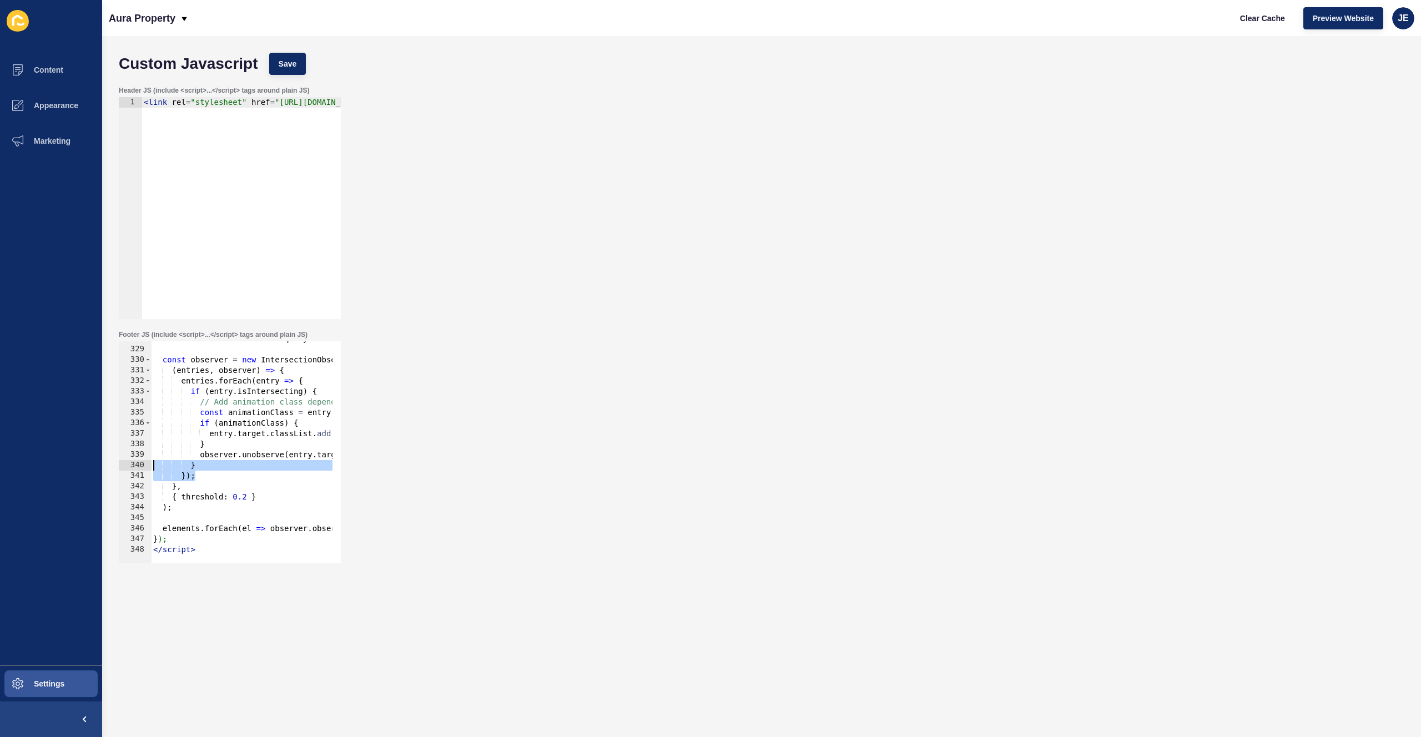
drag, startPoint x: 214, startPoint y: 473, endPoint x: 128, endPoint y: 470, distance: 86.1
click at [128, 470] on div "}); 328 329 330 331 332 333 334 335 336 337 338 339 340 341 342 343 344 345 346…" at bounding box center [230, 452] width 222 height 222
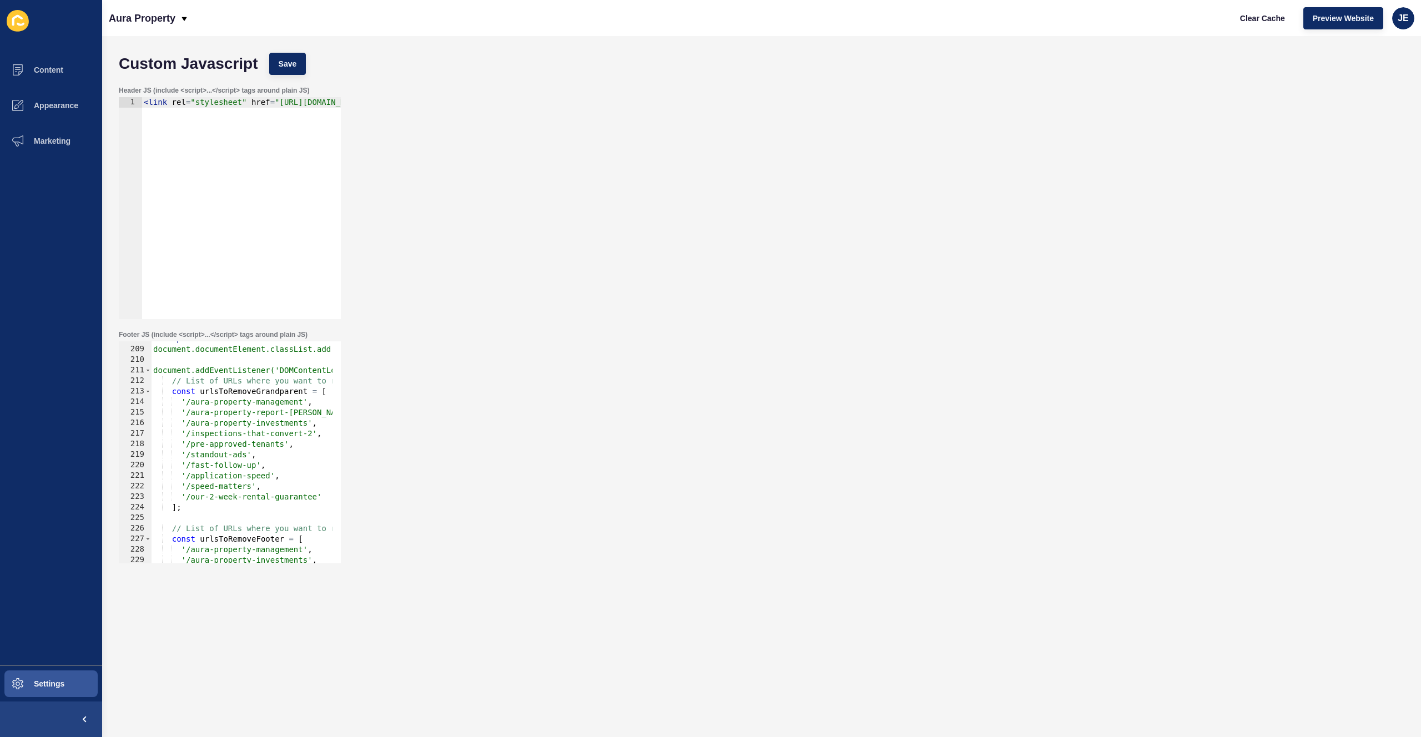
scroll to position [2125, 0]
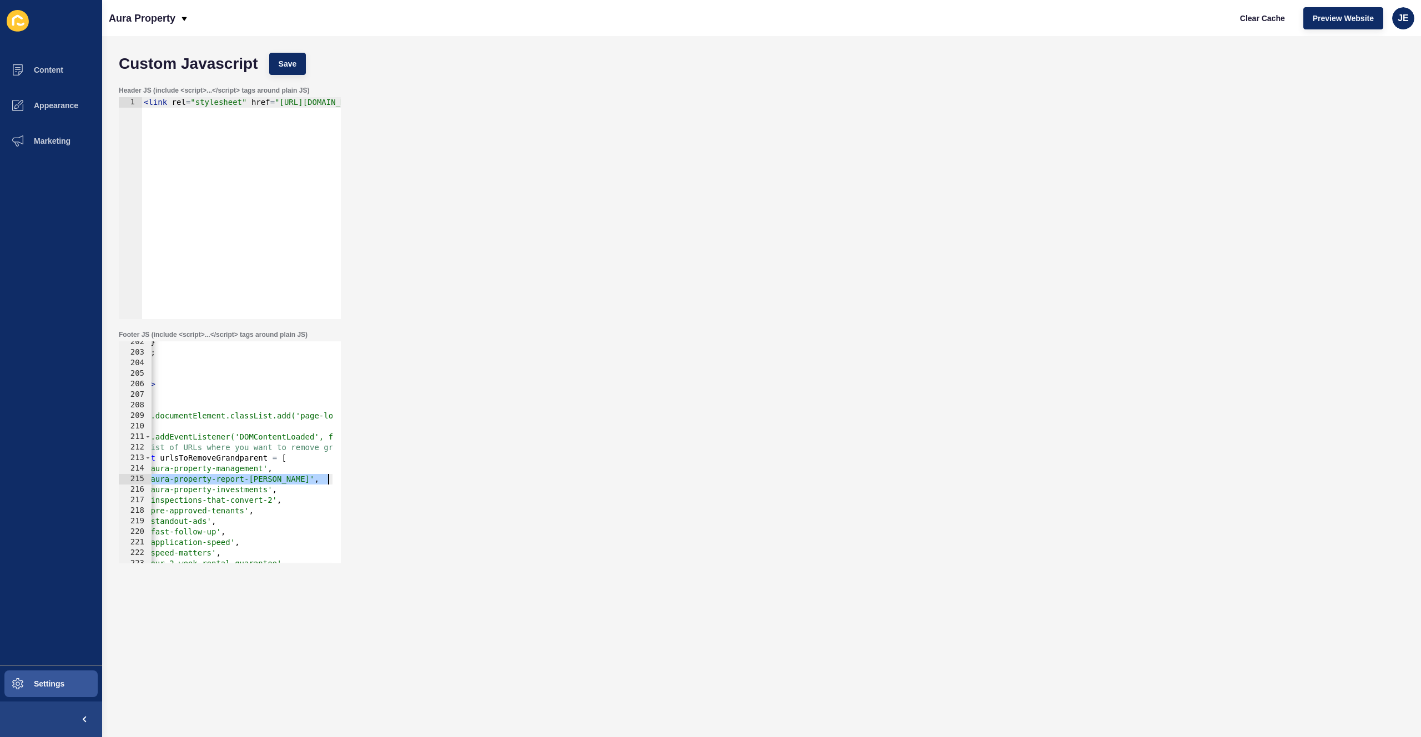
drag, startPoint x: 181, startPoint y: 480, endPoint x: 349, endPoint y: 481, distance: 167.7
click at [349, 481] on div "Footer JS (include <script>...</script> tags around plain JS) } }); 202 203 204…" at bounding box center [761, 447] width 1297 height 244
type textarea "'/aura-property-report-darren-lockwood',"
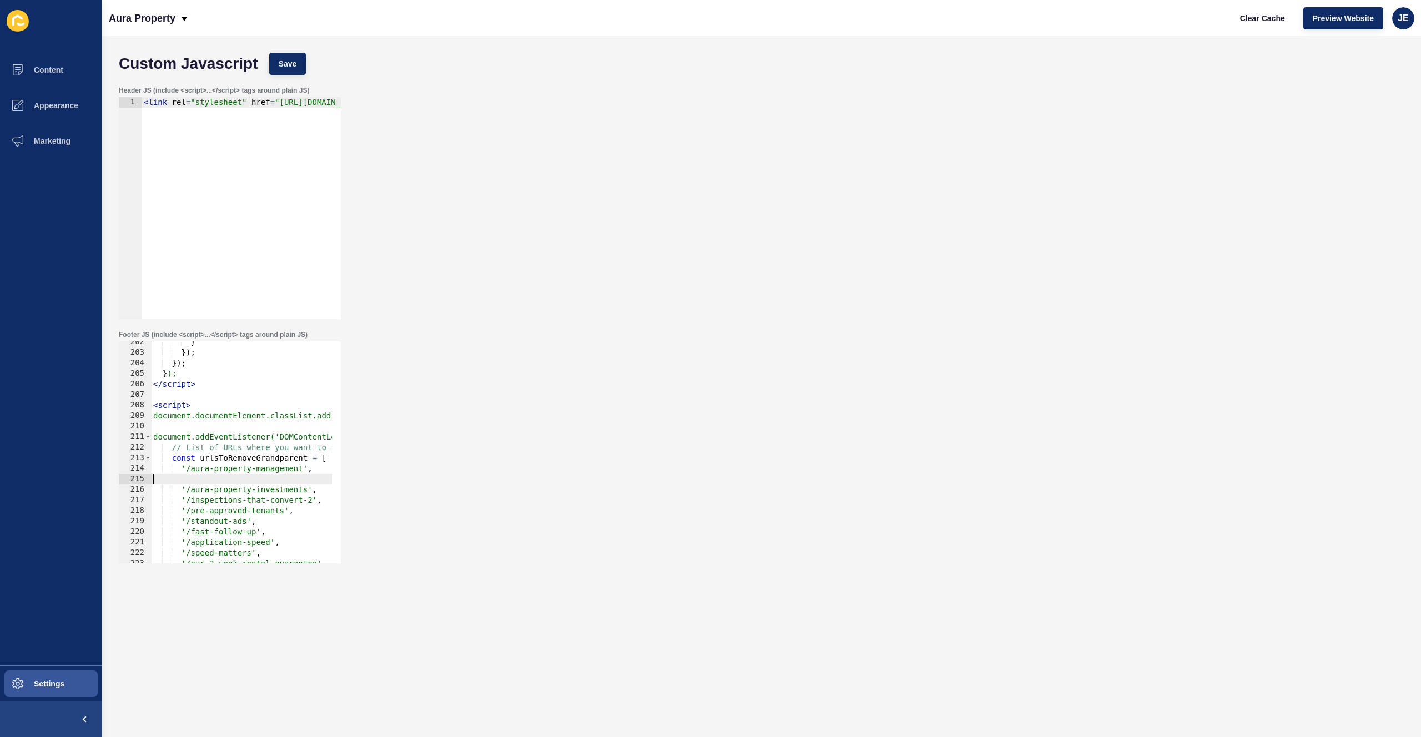
type textarea "'/aura-property-management',"
click at [296, 72] on button "Save" at bounding box center [287, 64] width 37 height 22
click at [51, 71] on span "Content" at bounding box center [30, 70] width 65 height 9
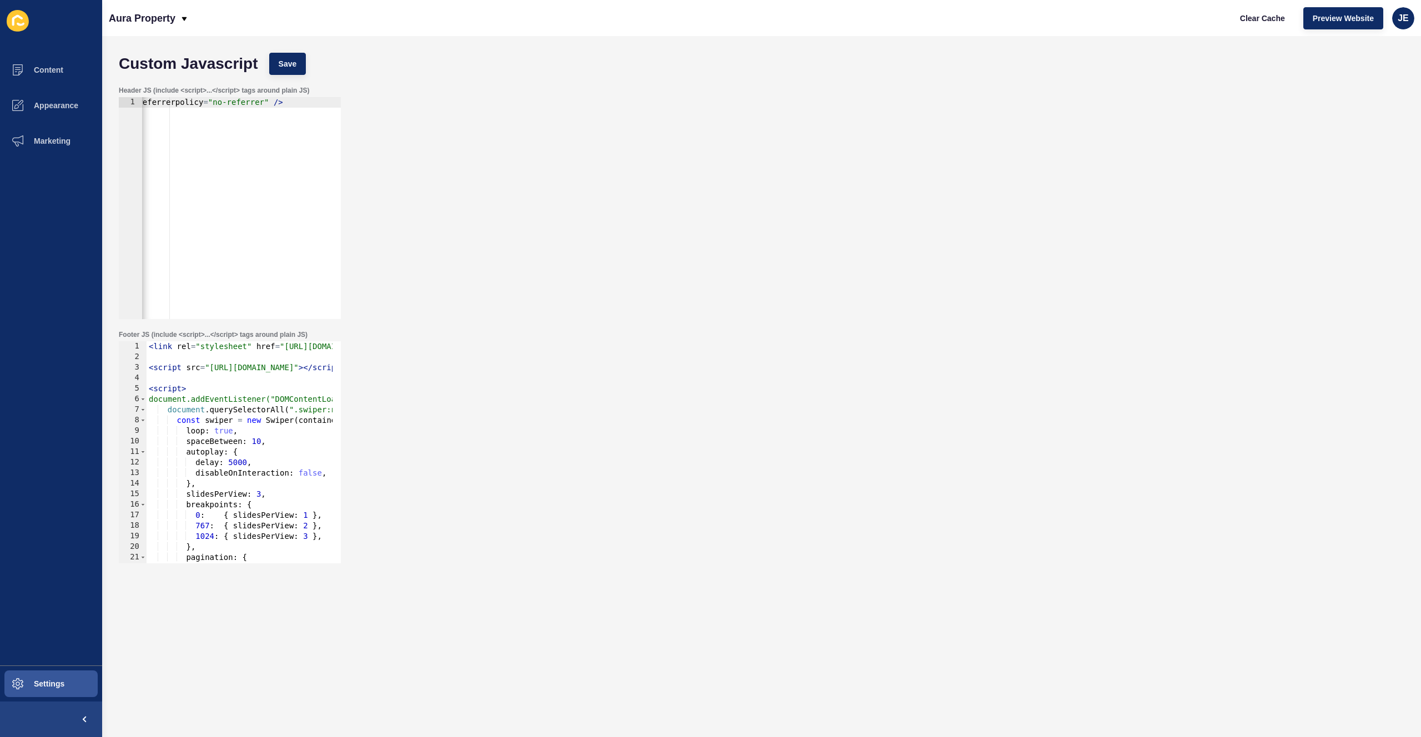
scroll to position [0, 348]
type textarea "<link rel="stylesheet" href="[URL][DOMAIN_NAME]" crossorigin="anonymous" referr…"
click at [250, 137] on div "< link rel = "stylesheet" href = "[URL][DOMAIN_NAME]" crossorigin = "anonymous"…" at bounding box center [167, 214] width 746 height 235
paste textarea
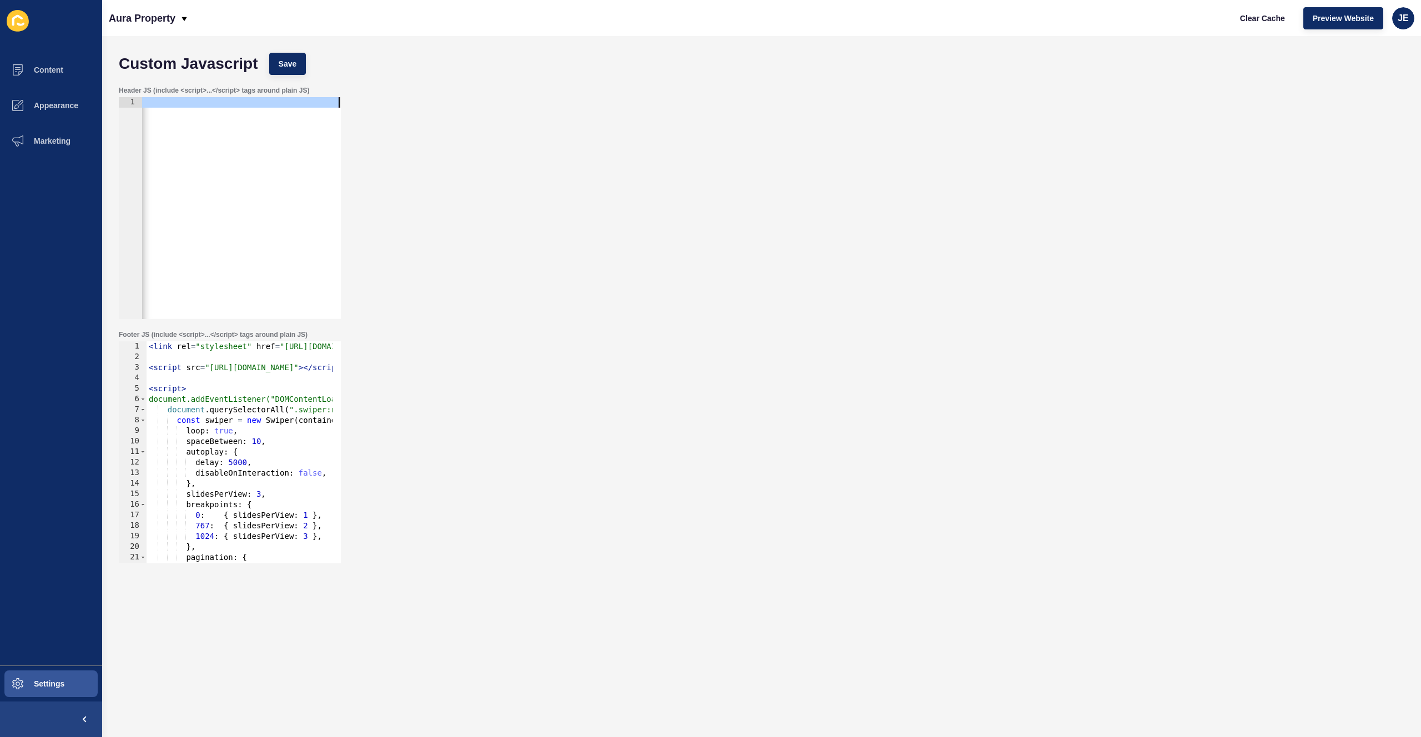
scroll to position [0, 0]
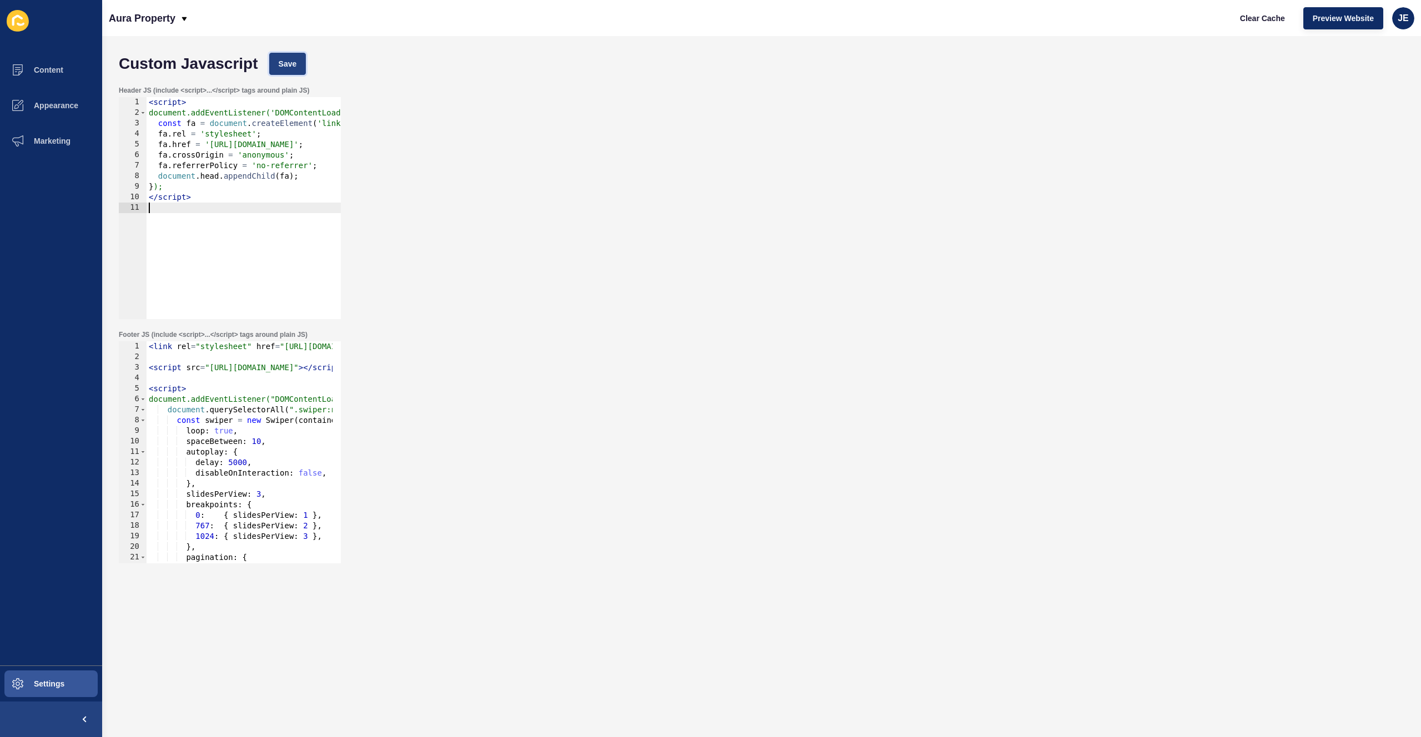
click at [285, 66] on span "Save" at bounding box center [288, 63] width 18 height 11
click at [1264, 21] on span "Clear Cache" at bounding box center [1262, 18] width 45 height 11
click at [283, 216] on div "< script > document.addEventListener('DOMContentLoaded', function () { const fa…" at bounding box center [354, 214] width 415 height 235
type textarea "<link rel="stylesheet" href="https://cdnjs.cloudflare.com/ajax/libs/font-awesom…"
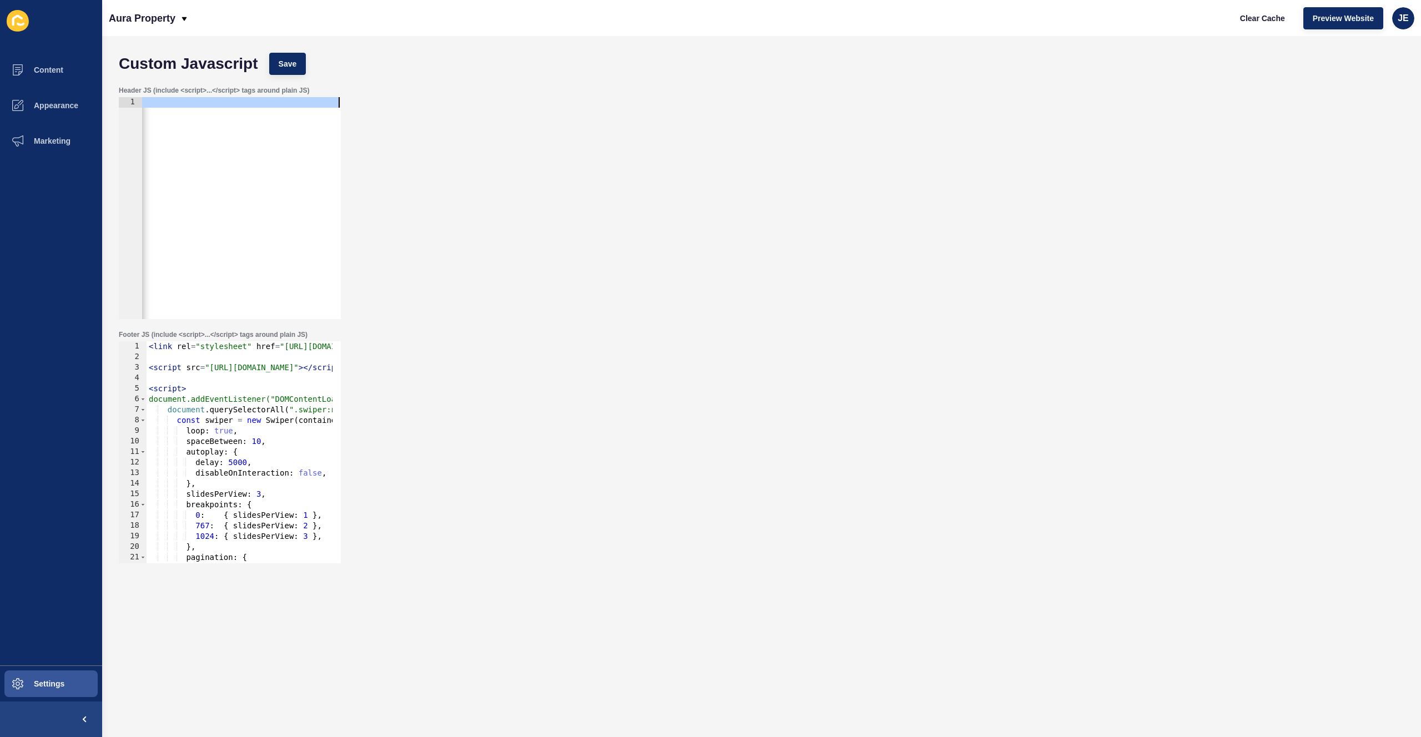
scroll to position [0, 547]
click at [298, 68] on button "Save" at bounding box center [287, 64] width 37 height 22
